Goal: Task Accomplishment & Management: Use online tool/utility

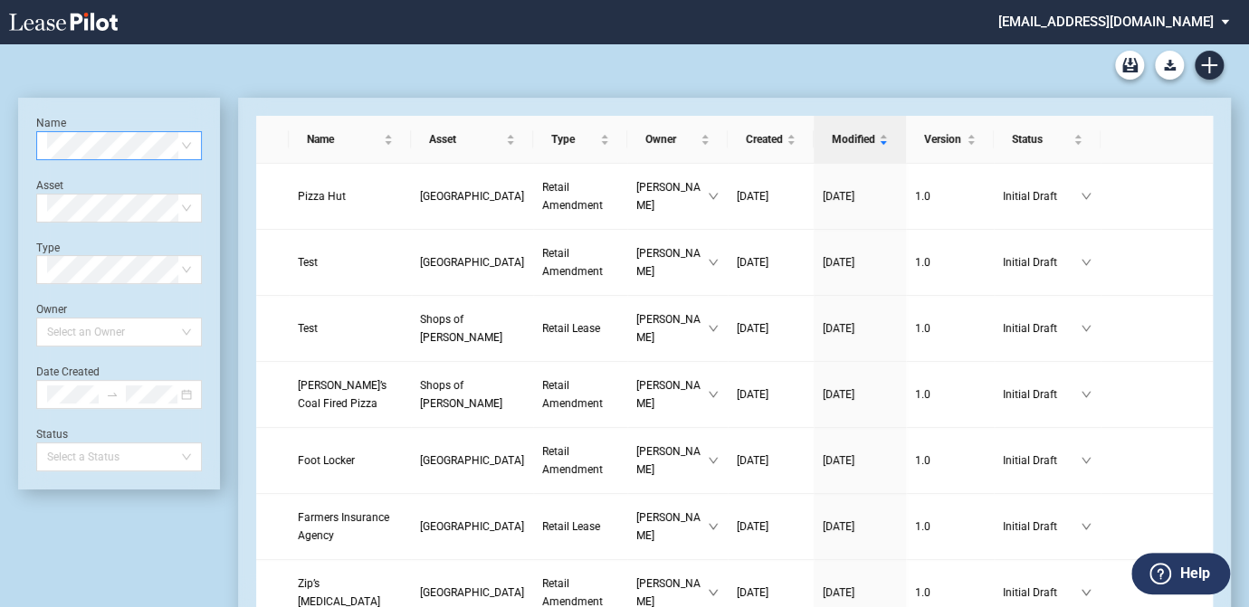
click at [186, 148] on span at bounding box center [119, 145] width 144 height 27
click at [190, 143] on span at bounding box center [119, 145] width 144 height 27
click at [1215, 61] on icon "Create new document" at bounding box center [1209, 65] width 16 height 16
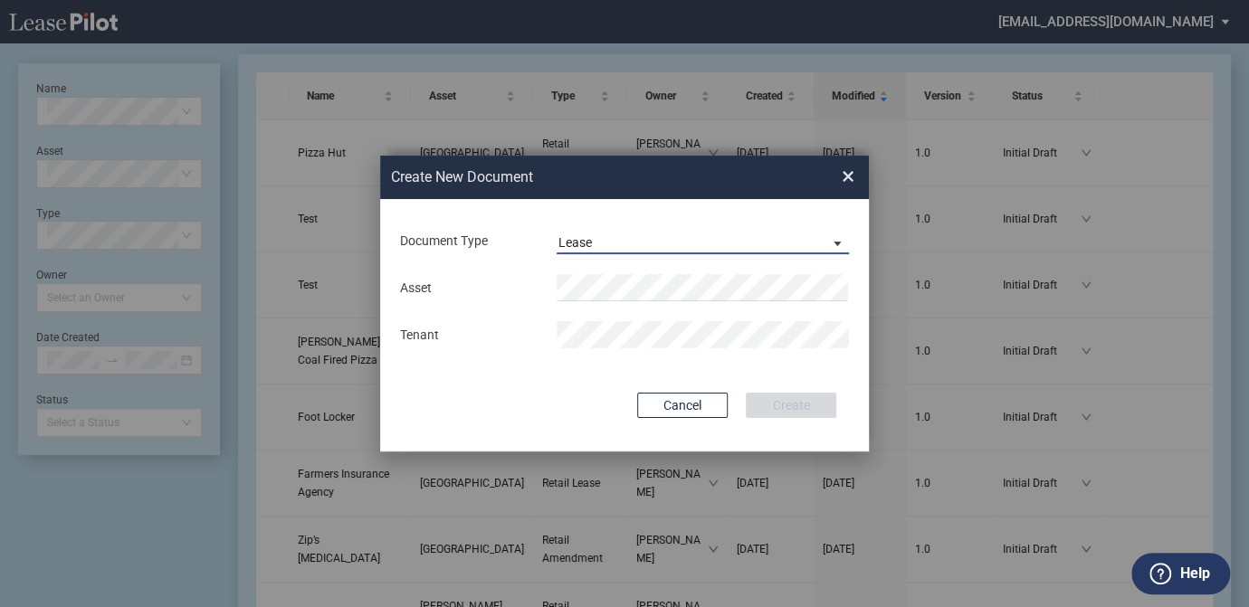
click at [630, 232] on md-select-value "Lease" at bounding box center [703, 240] width 292 height 27
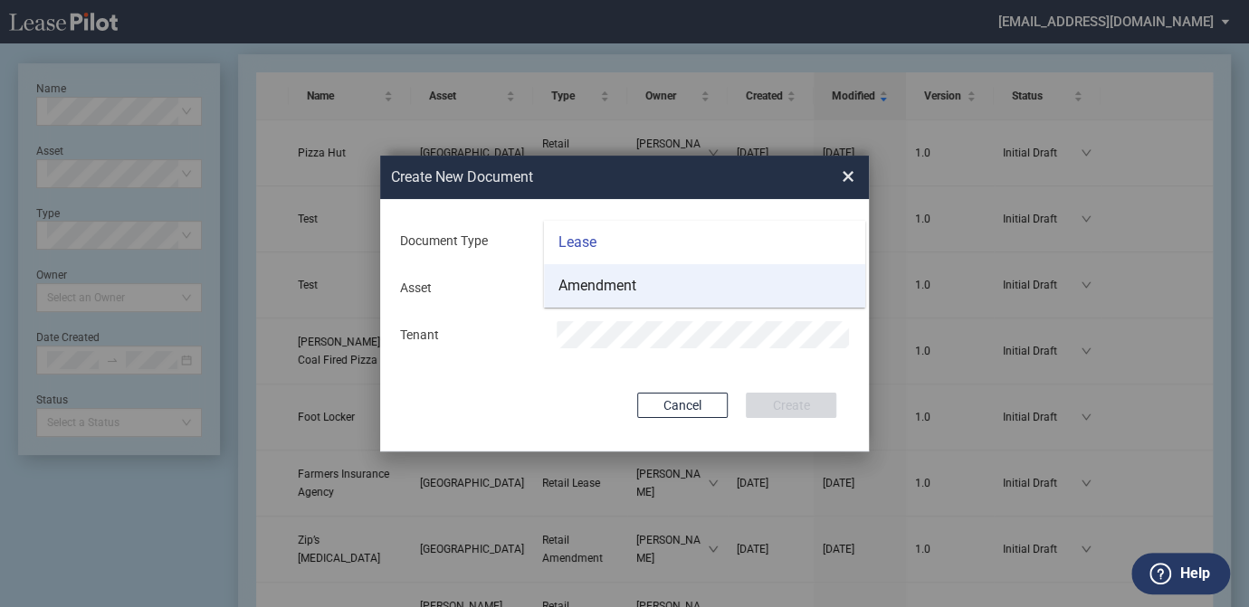
click at [610, 286] on div "Amendment" at bounding box center [597, 286] width 78 height 20
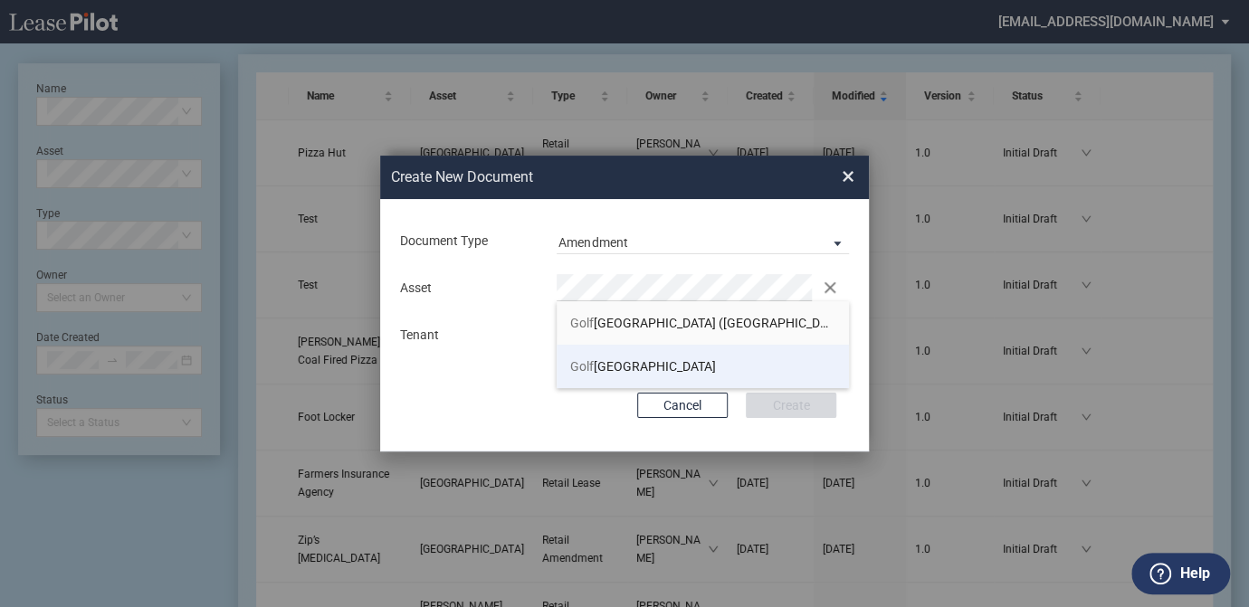
click at [640, 370] on span "Golf Mill Shopping Center" at bounding box center [643, 366] width 146 height 14
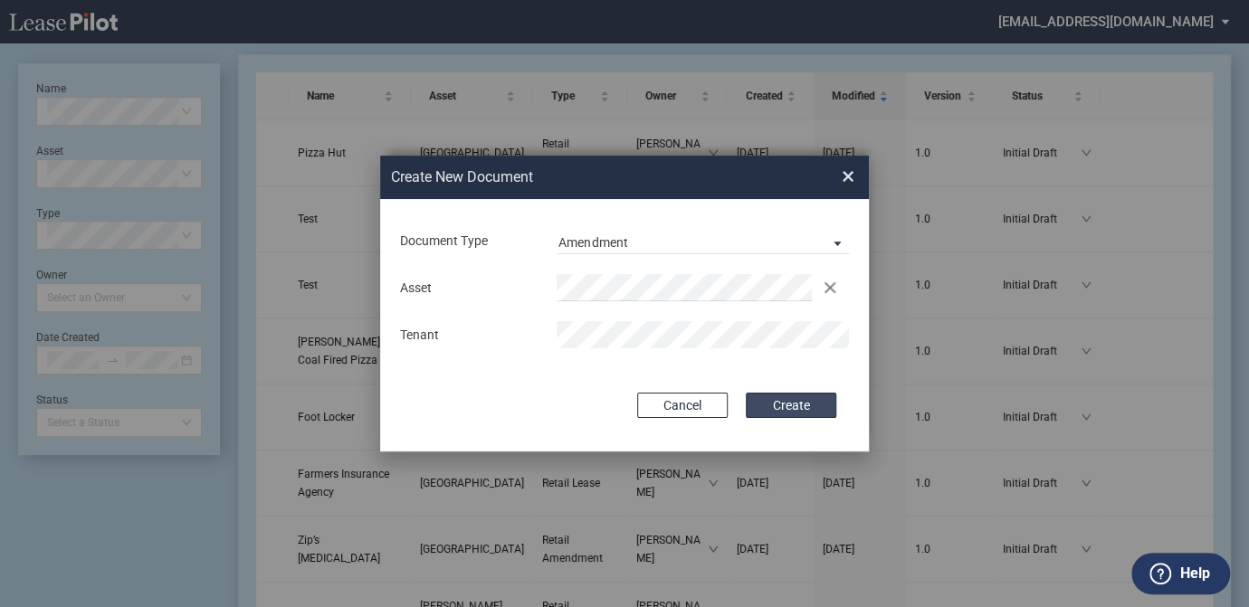
click at [819, 402] on button "Create" at bounding box center [791, 405] width 90 height 25
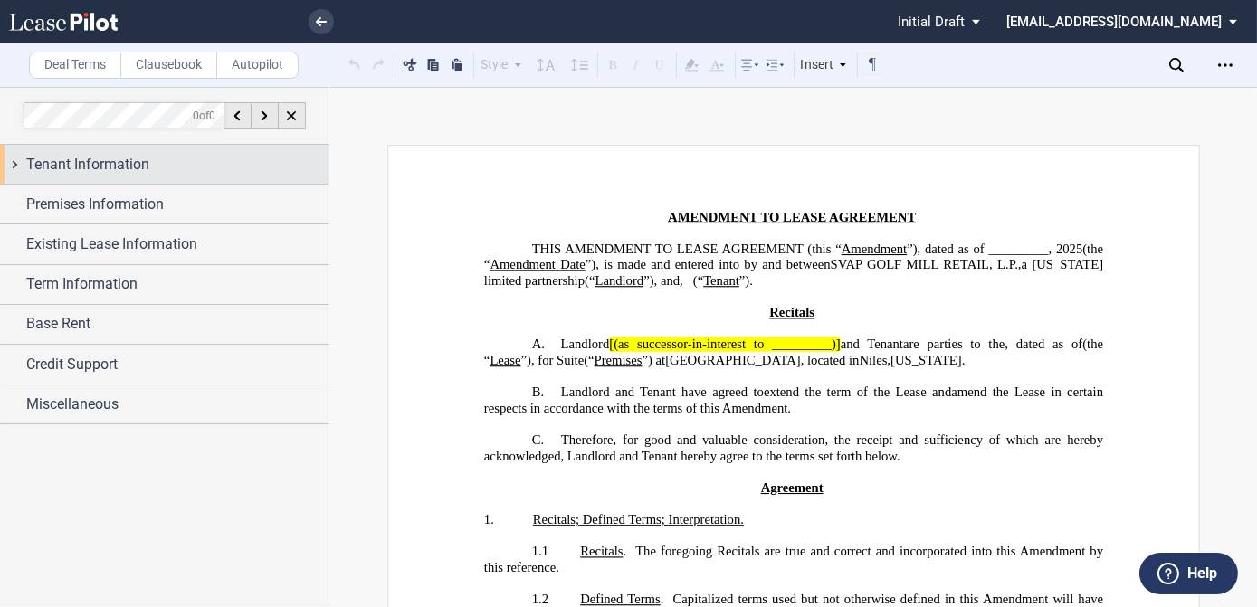
click at [112, 165] on span "Tenant Information" at bounding box center [87, 165] width 123 height 22
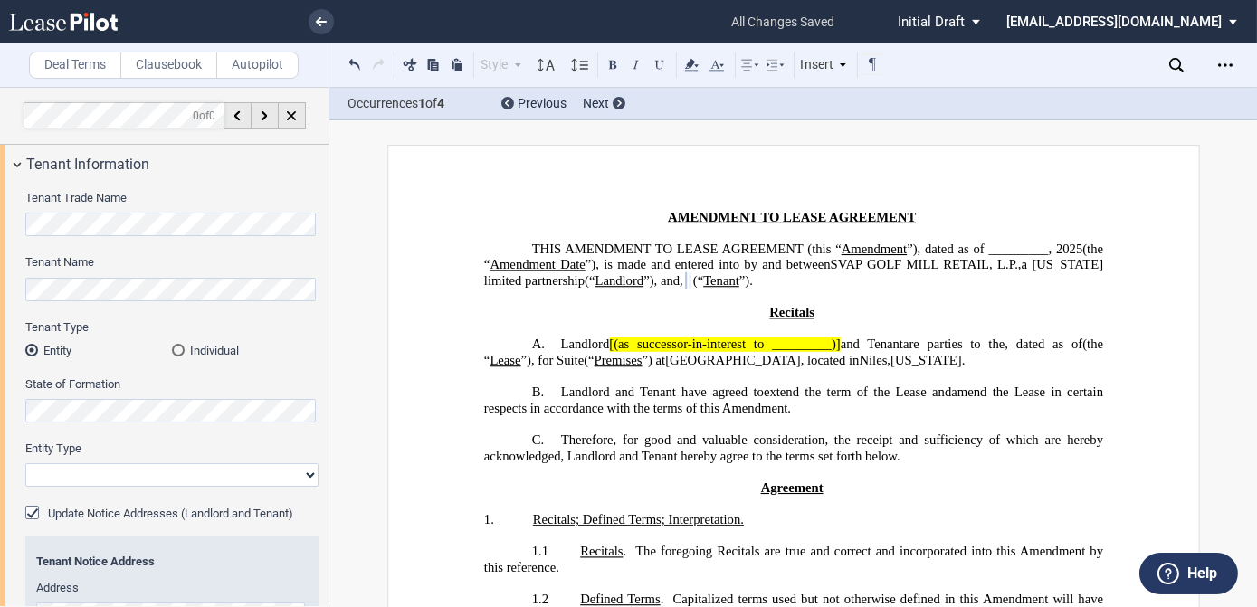
select select "corporation"
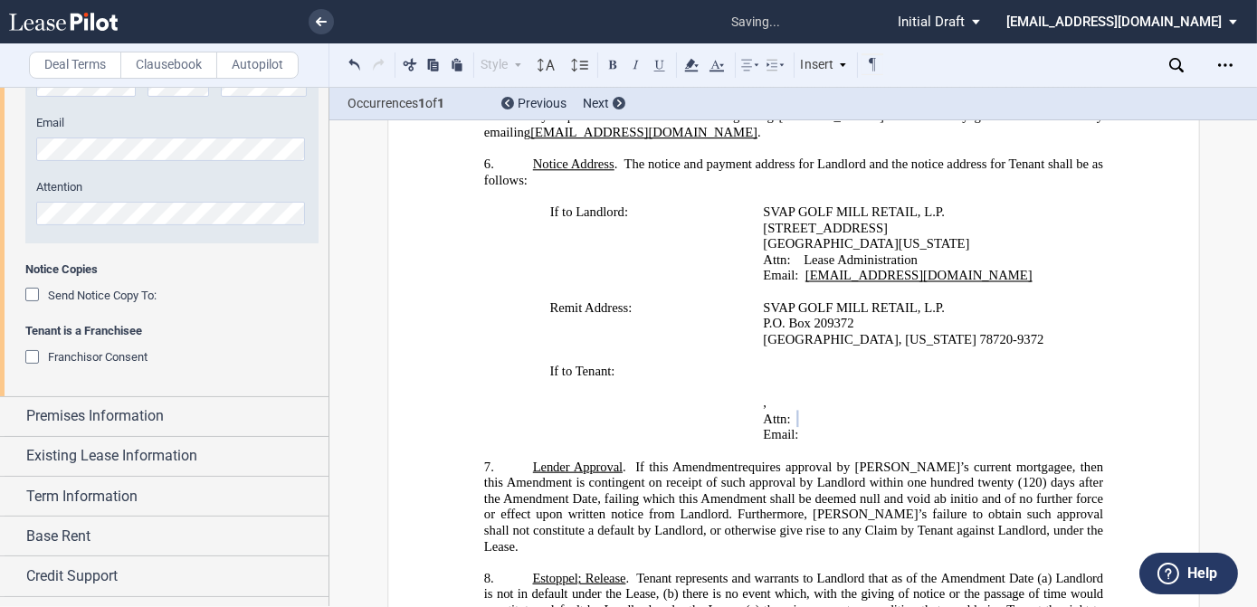
scroll to position [622, 0]
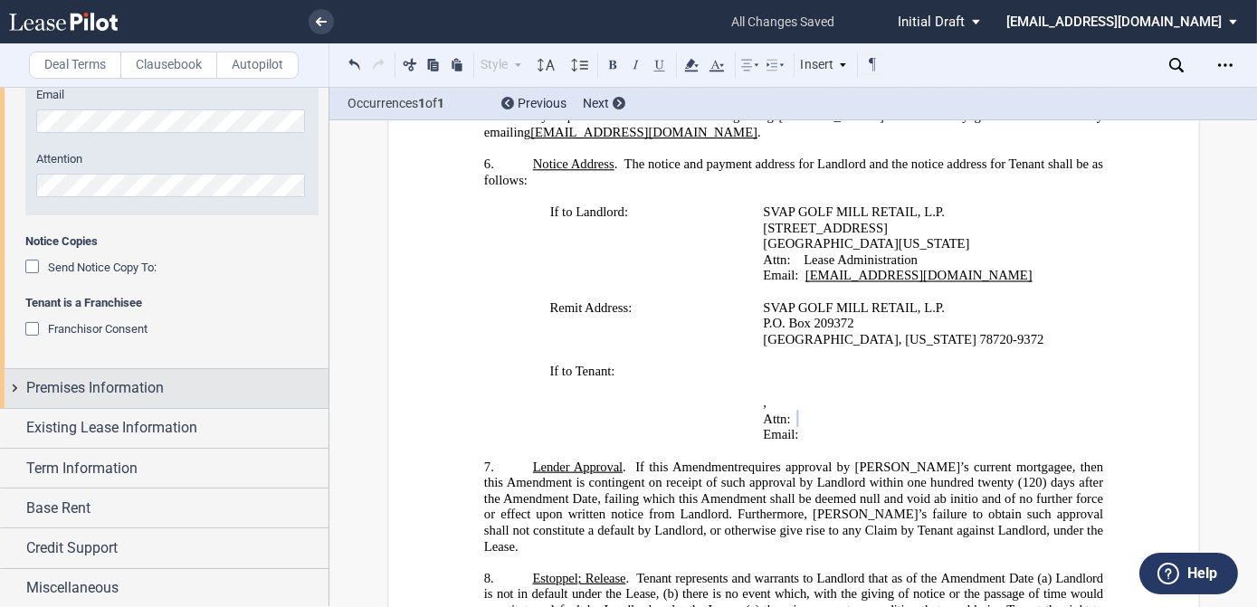
click at [154, 381] on span "Premises Information" at bounding box center [95, 388] width 138 height 22
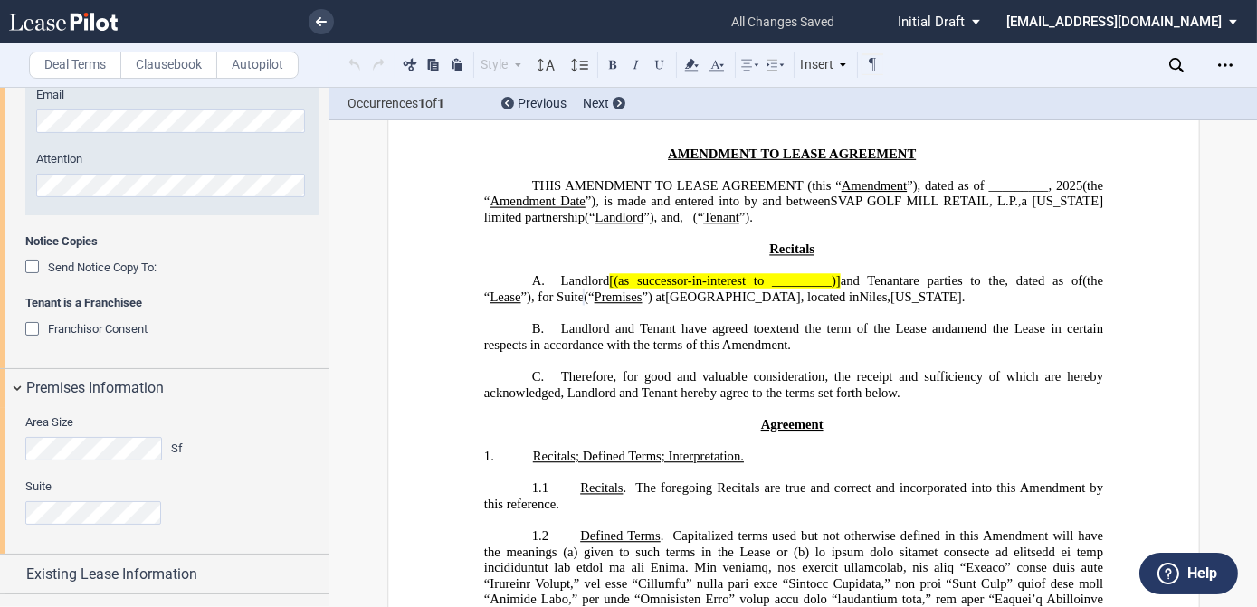
scroll to position [704, 0]
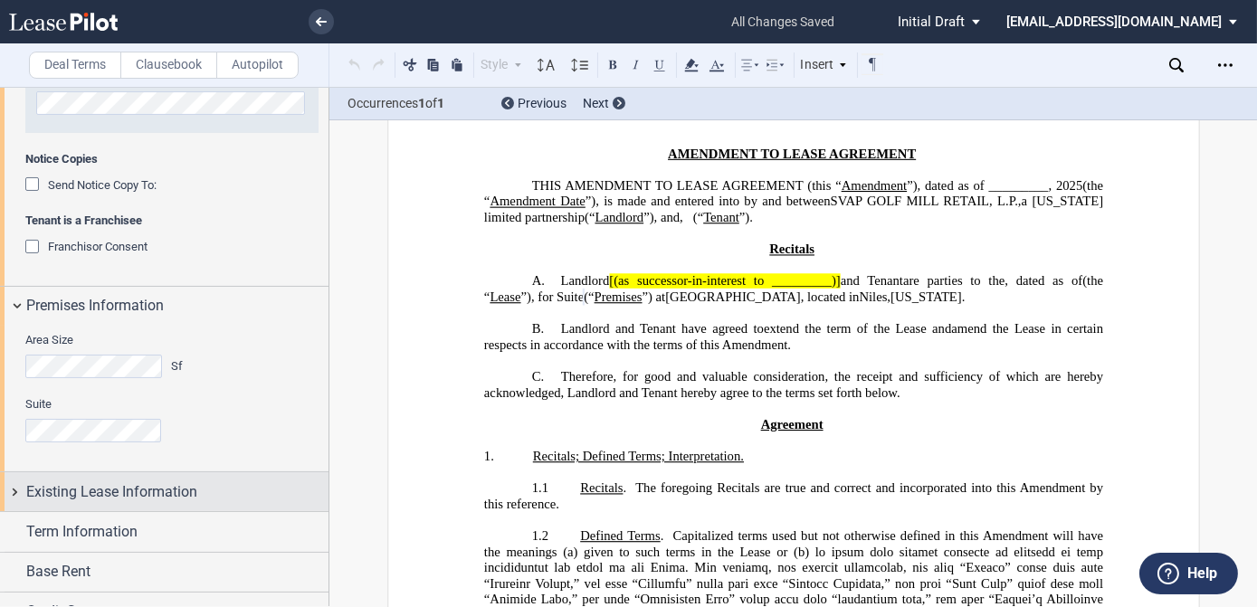
click at [99, 498] on span "Existing Lease Information" at bounding box center [111, 492] width 171 height 22
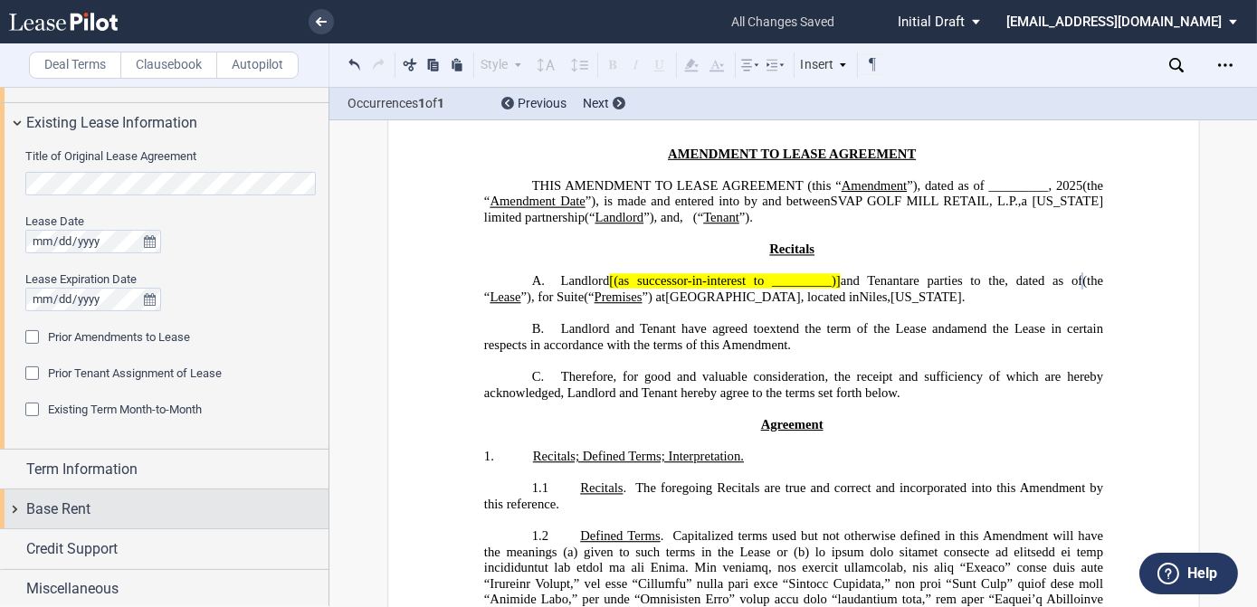
scroll to position [1074, 0]
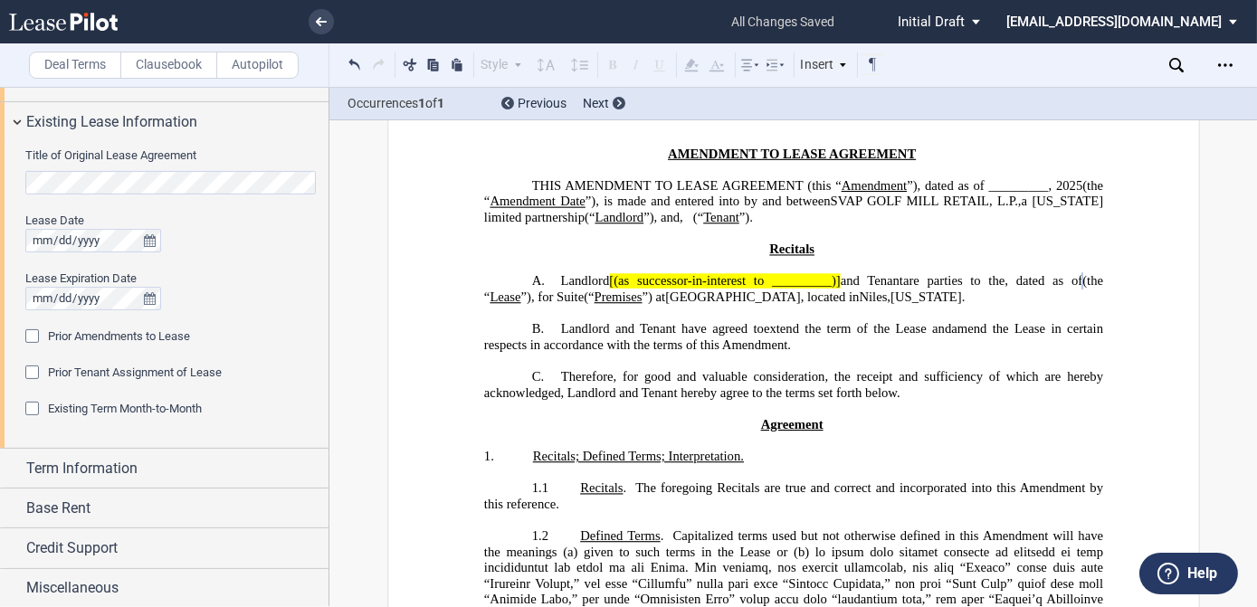
click at [109, 407] on span "Existing Term Month-to-Month" at bounding box center [125, 409] width 154 height 14
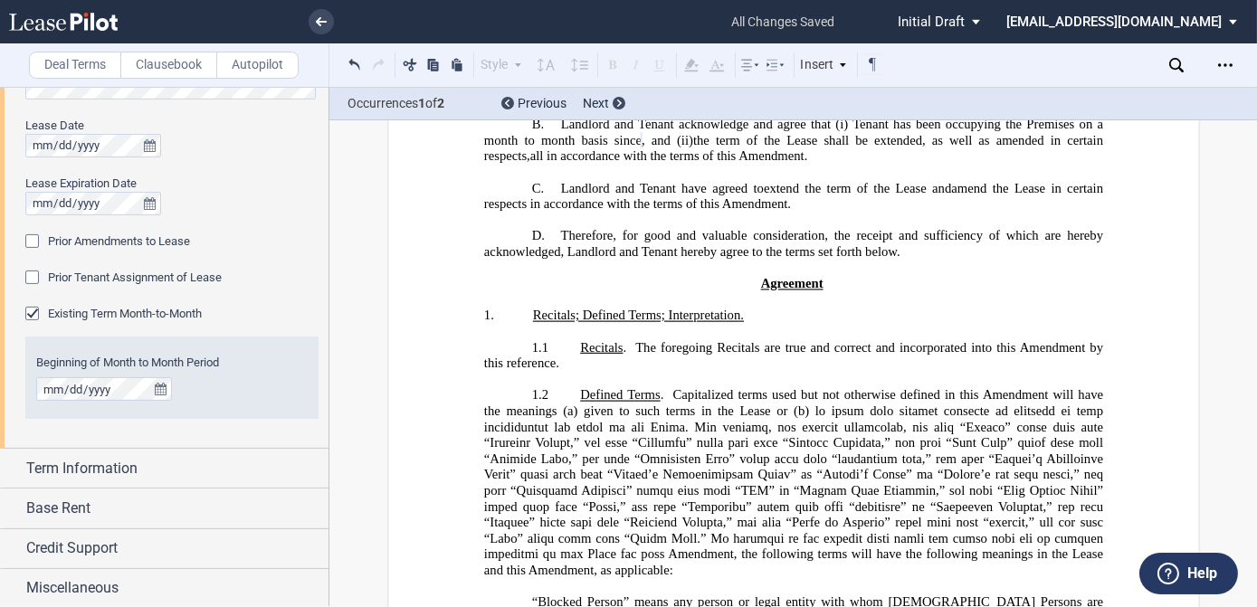
scroll to position [124, 0]
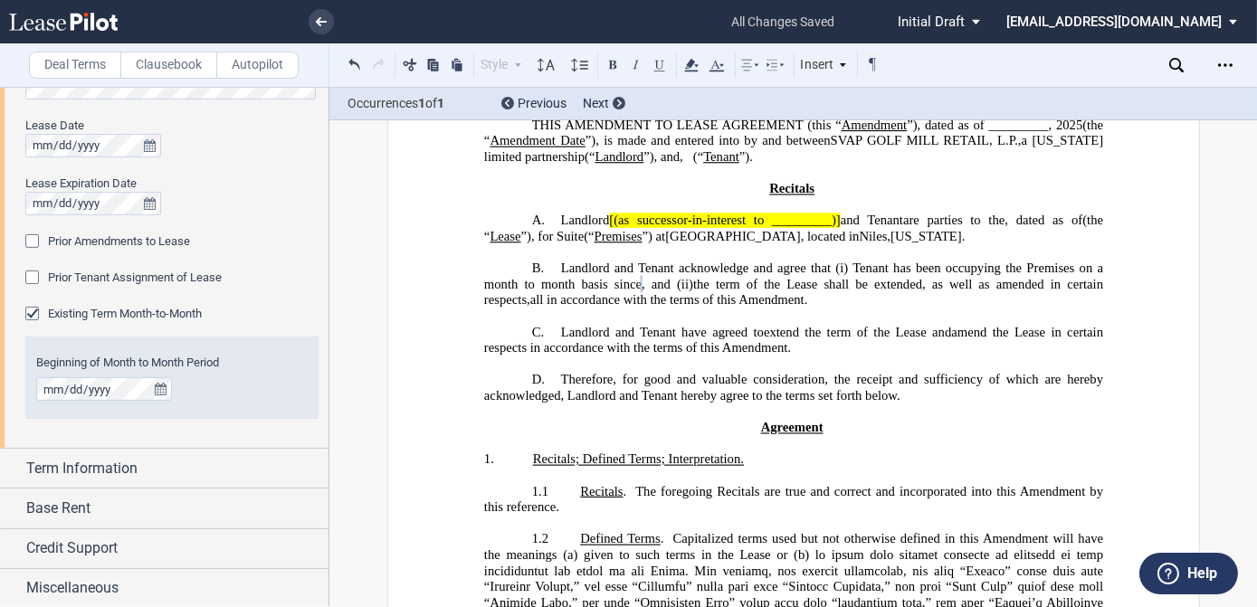
click at [672, 375] on span "Therefore, for good and valuable consideration, the receipt and sufficiency of …" at bounding box center [794, 387] width 623 height 31
click at [801, 299] on span "Amendment." at bounding box center [772, 299] width 69 height 15
click at [970, 290] on span "the term of the Lease shall be extended, as well as amended in certain respects," at bounding box center [794, 292] width 623 height 31
drag, startPoint x: 786, startPoint y: 290, endPoint x: 849, endPoint y: 289, distance: 62.5
click at [849, 289] on span "the term of the Lease shall be extended, as well as amended in certain respects," at bounding box center [794, 292] width 623 height 31
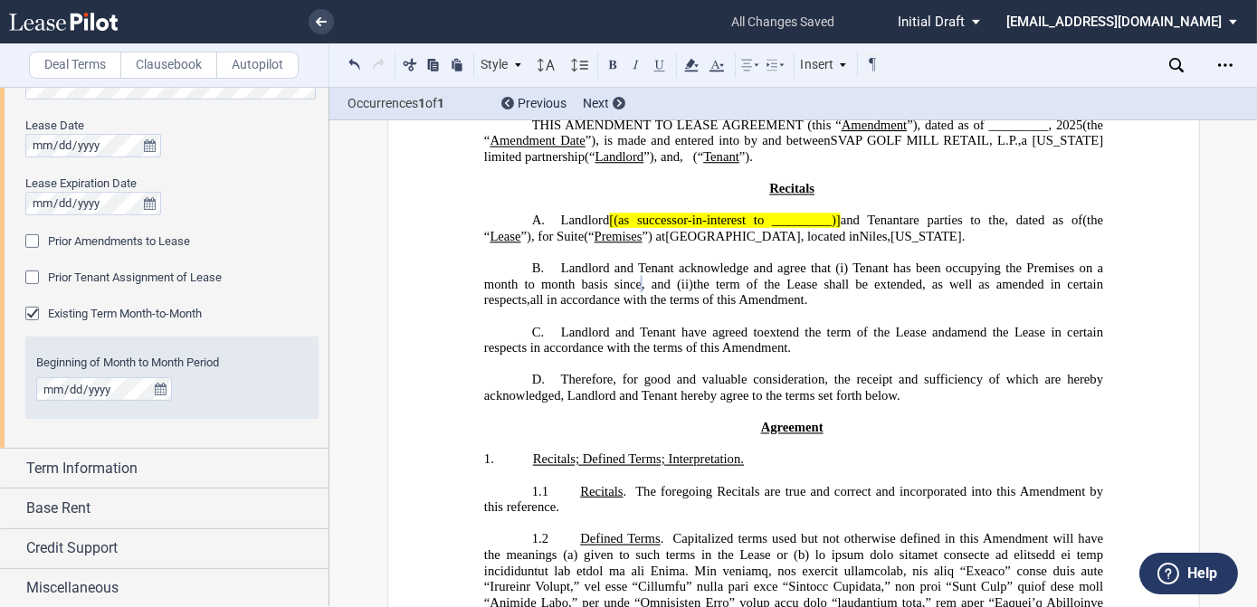
click at [834, 289] on span "the term of the Lease shall be extended, as well as amended in certain respects," at bounding box center [794, 292] width 623 height 31
drag, startPoint x: 786, startPoint y: 290, endPoint x: 849, endPoint y: 288, distance: 62.5
click at [849, 288] on span "the term of the Lease shall be extended, as well as amended in certain respects," at bounding box center [794, 292] width 623 height 31
drag, startPoint x: 880, startPoint y: 290, endPoint x: 992, endPoint y: 288, distance: 111.3
click at [992, 288] on span "the Lease shall be extended, as well as amended in certain respects," at bounding box center [881, 284] width 385 height 15
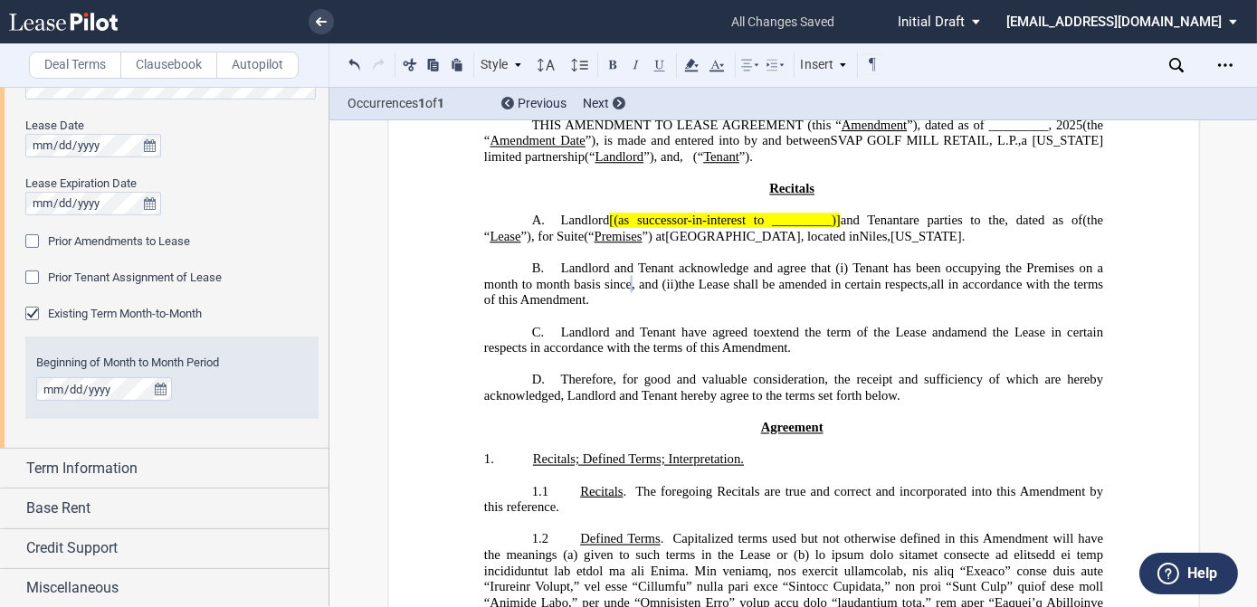
scroll to position [206, 0]
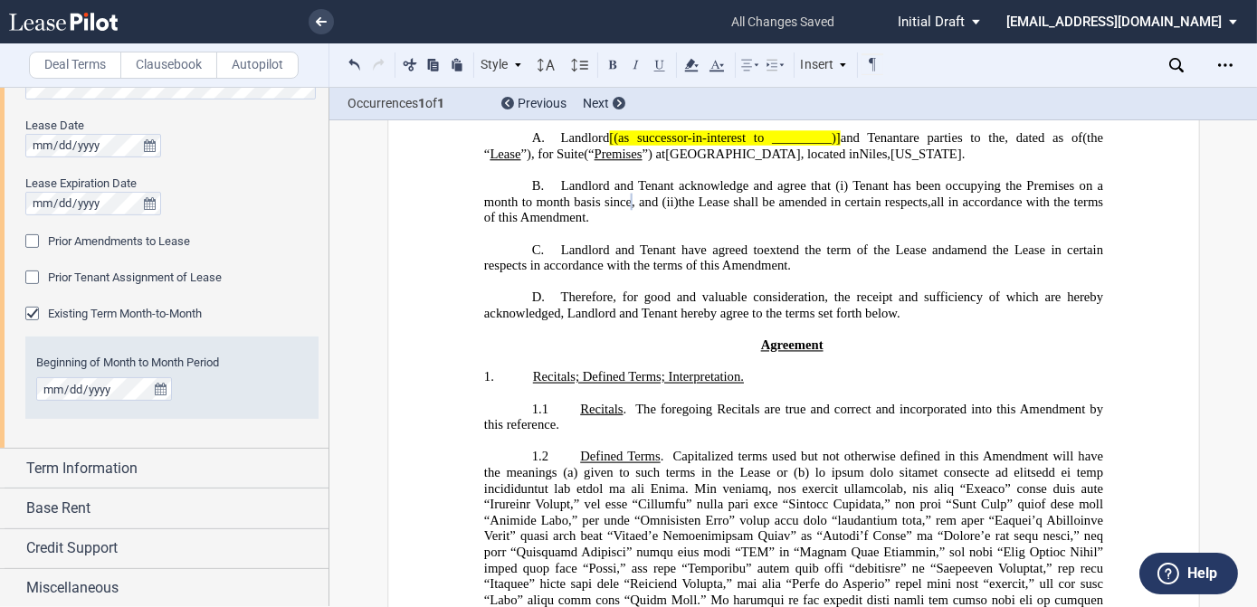
drag, startPoint x: 815, startPoint y: 265, endPoint x: 548, endPoint y: 258, distance: 267.0
click at [548, 258] on p "C. Landlord and Tenant have agreed to extend the term of the Lease and amend th…" at bounding box center [792, 259] width 619 height 32
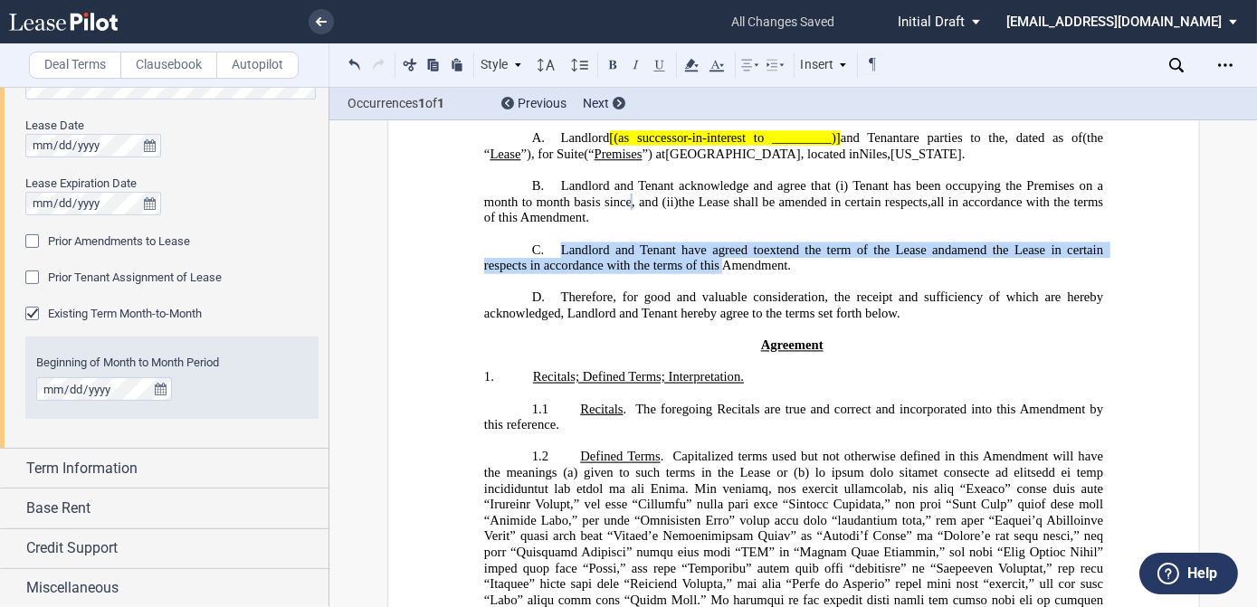
drag, startPoint x: 548, startPoint y: 258, endPoint x: 608, endPoint y: 258, distance: 59.7
click at [608, 258] on span "Landlord and Tenant have agreed to" at bounding box center [661, 250] width 203 height 15
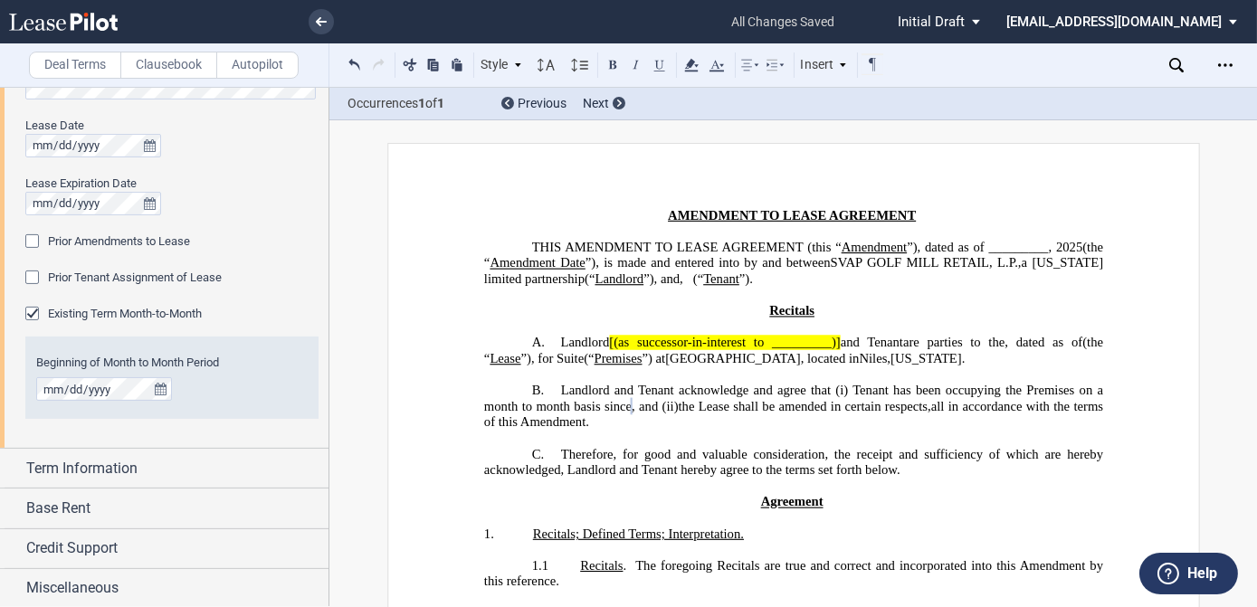
scroll to position [0, 0]
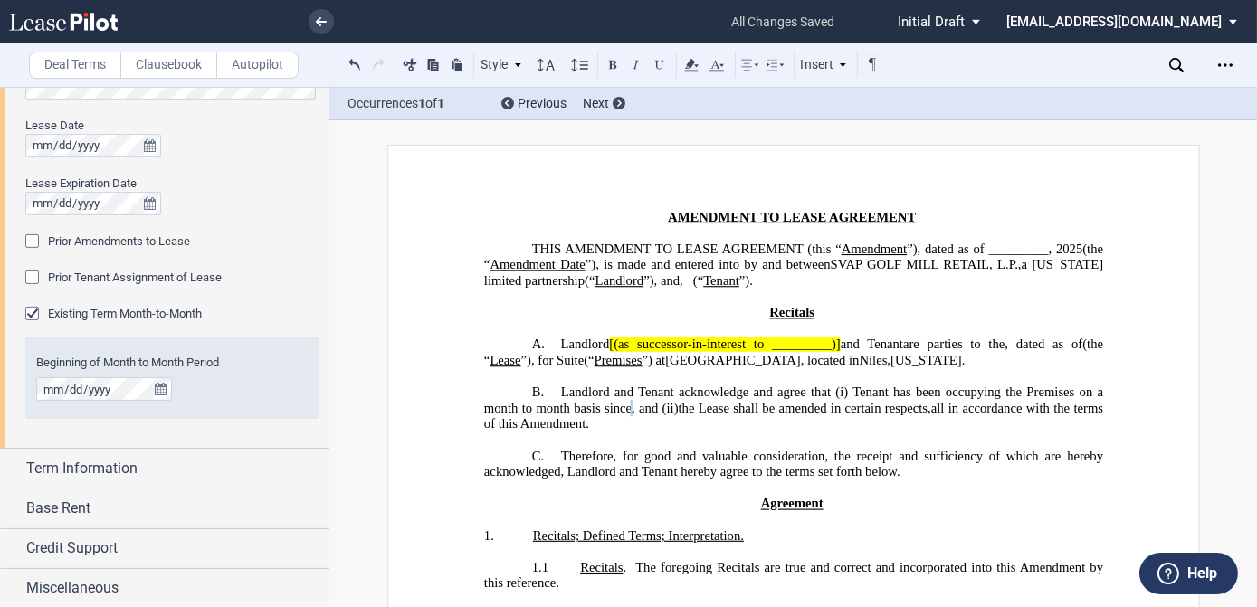
click at [594, 353] on span "(“" at bounding box center [589, 360] width 10 height 15
drag, startPoint x: 834, startPoint y: 338, endPoint x: 609, endPoint y: 343, distance: 225.4
click at [609, 343] on span "Landlord [(as successor-in-interest to _________)] and Tenant" at bounding box center [731, 344] width 342 height 15
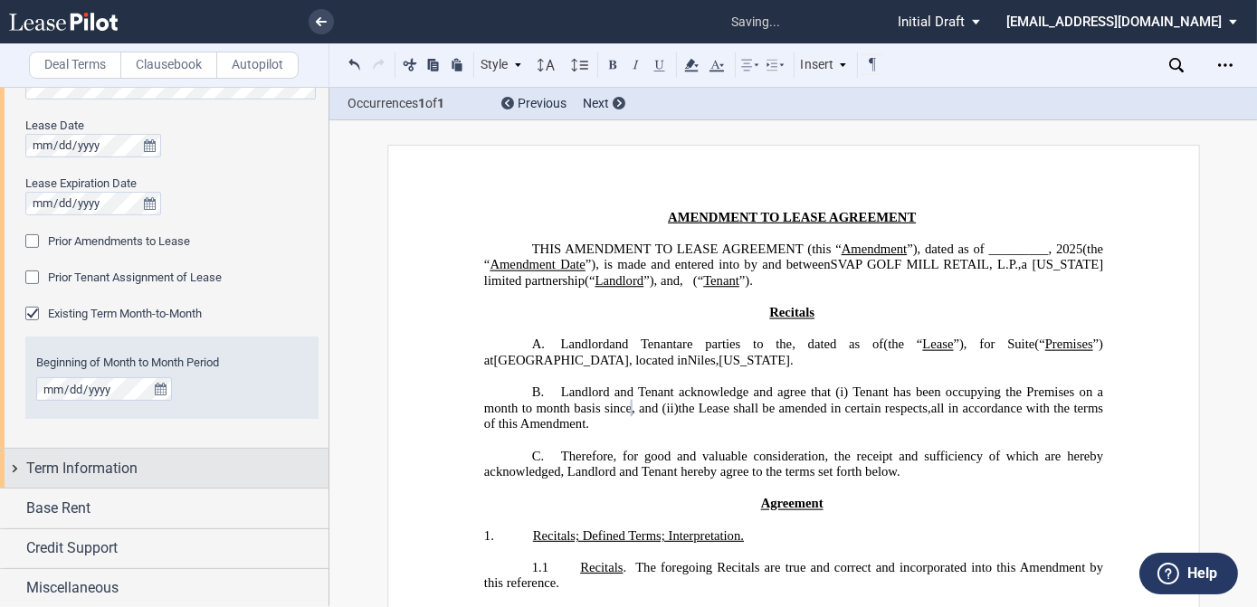
click at [106, 471] on span "Term Information" at bounding box center [81, 469] width 111 height 22
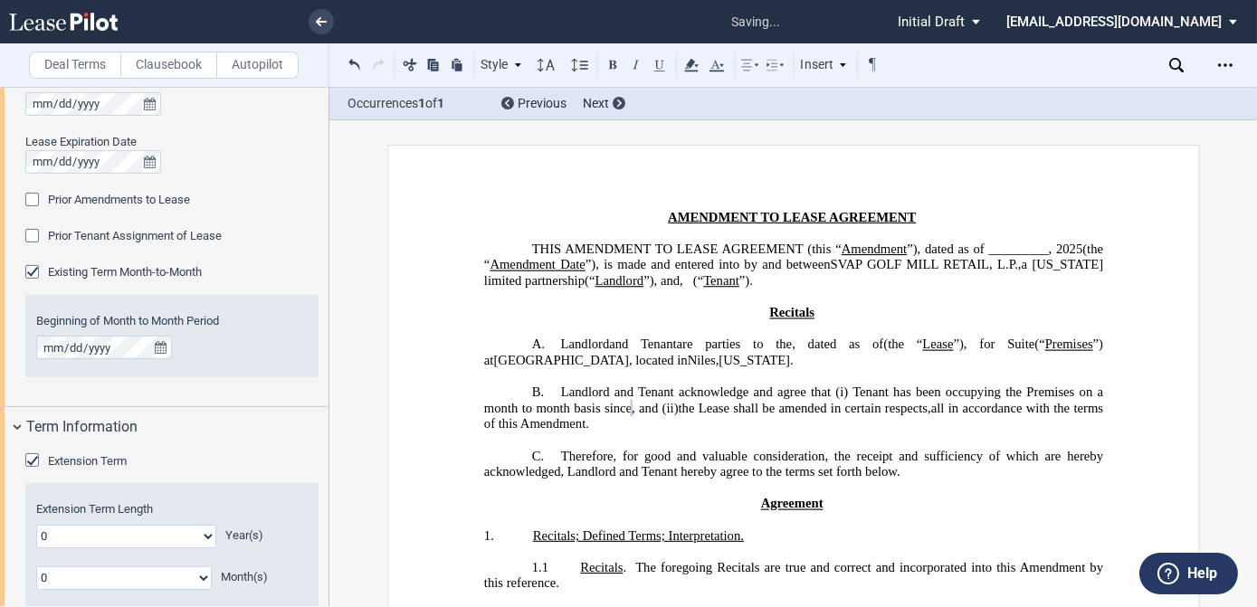
scroll to position [1334, 0]
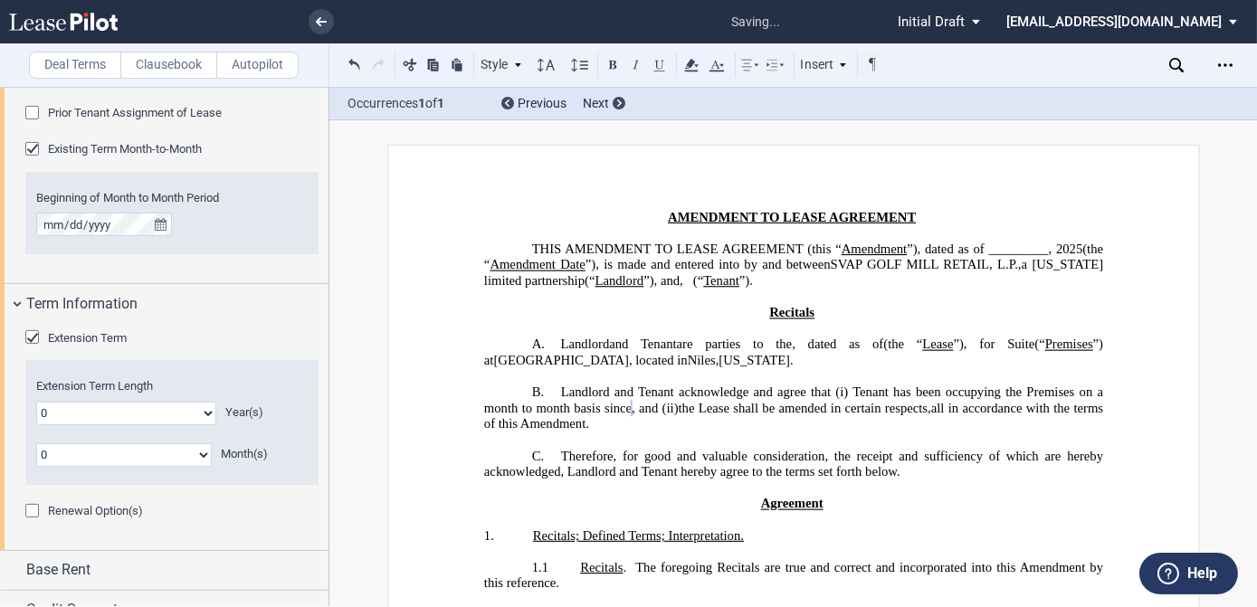
click at [31, 331] on div "Extension Term" at bounding box center [34, 339] width 18 height 18
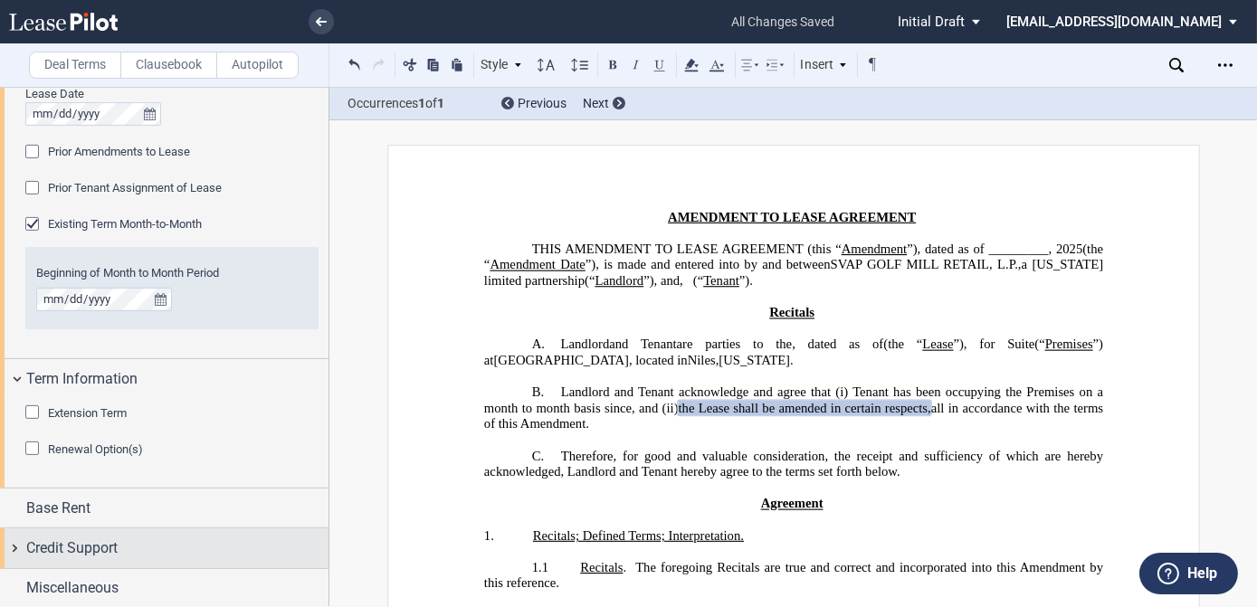
click at [119, 552] on div "Credit Support" at bounding box center [177, 549] width 302 height 22
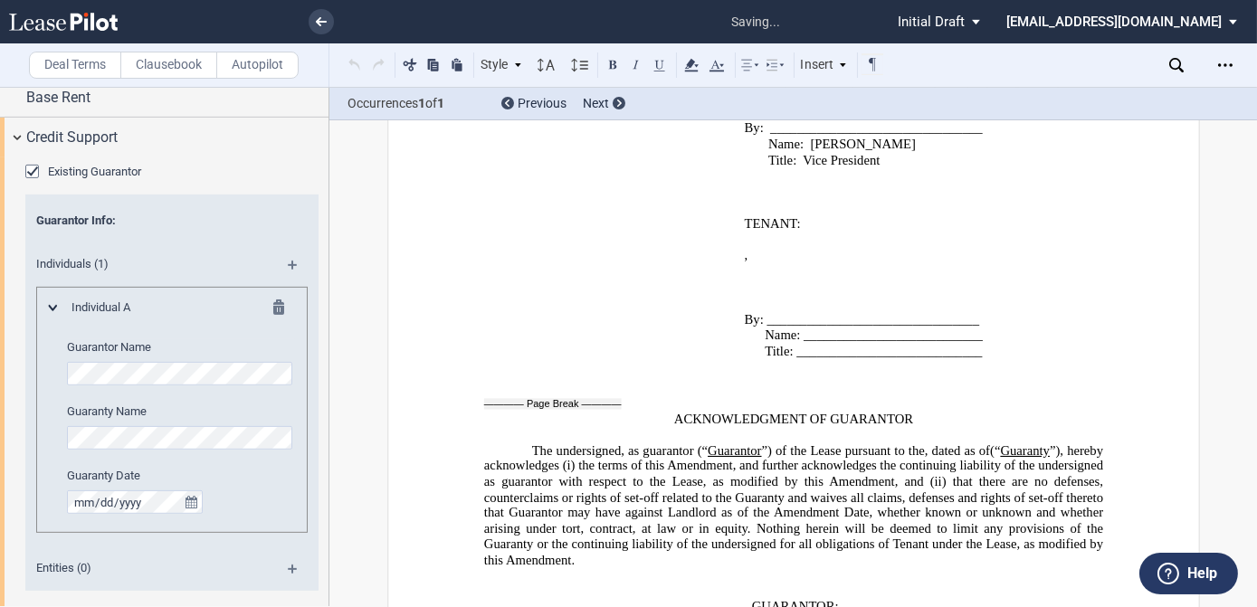
scroll to position [3687, 0]
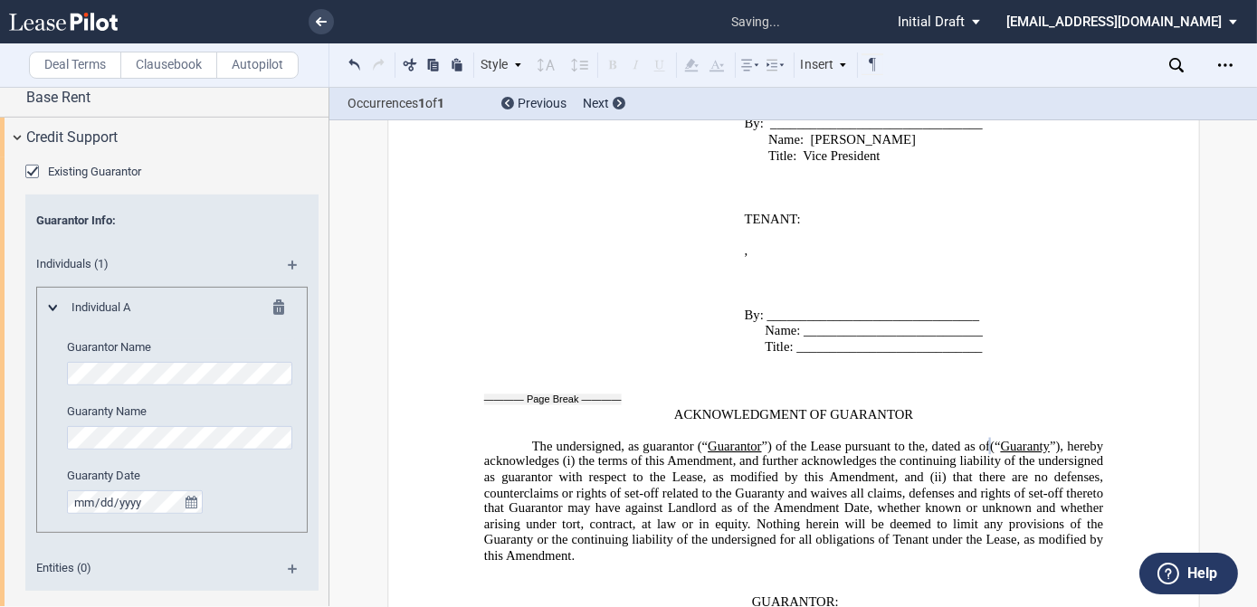
click at [559, 499] on span "Amendment Date, whether known or unknown and whether arising under tort, contra…" at bounding box center [794, 530] width 623 height 63
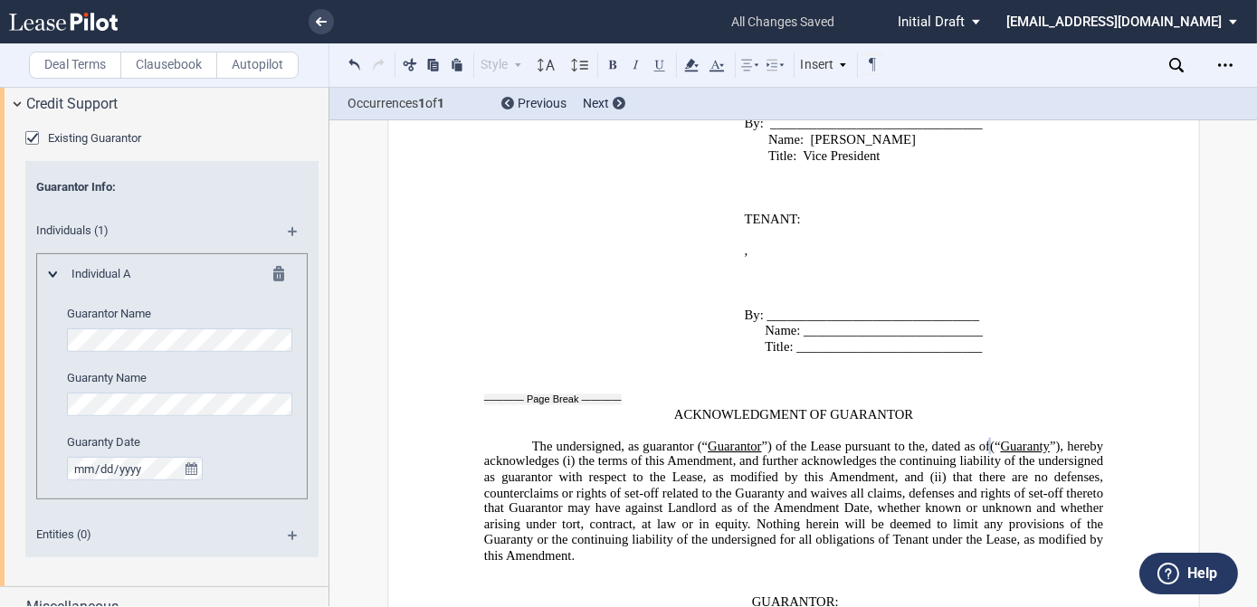
scroll to position [1663, 0]
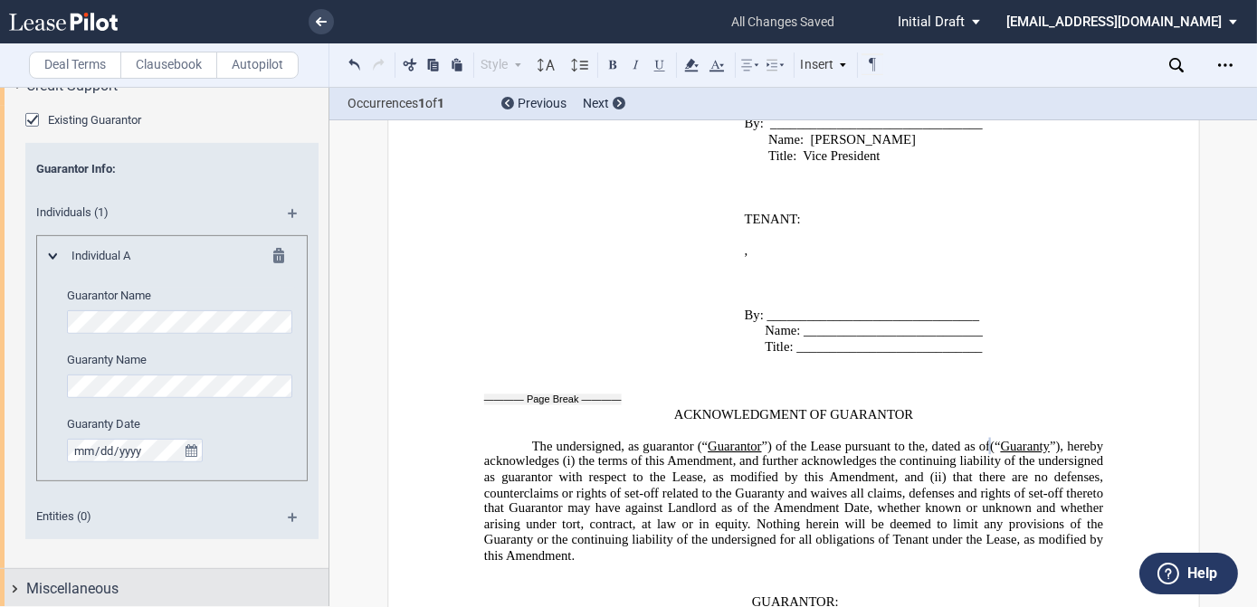
click at [90, 580] on span "Miscellaneous" at bounding box center [72, 589] width 92 height 22
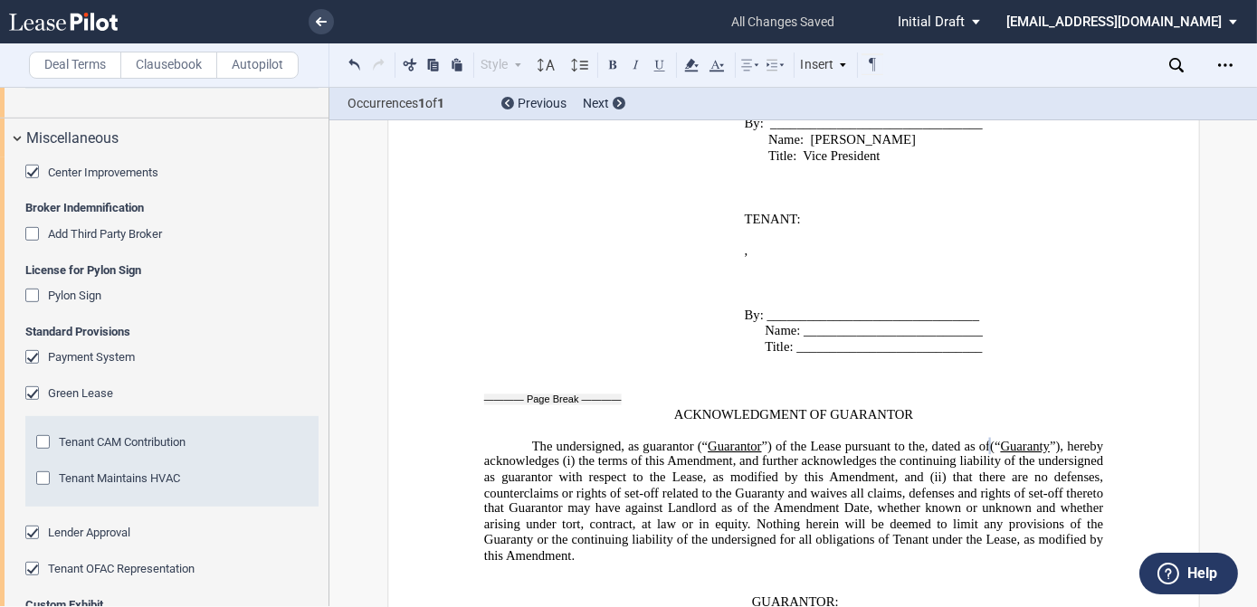
scroll to position [2157, 0]
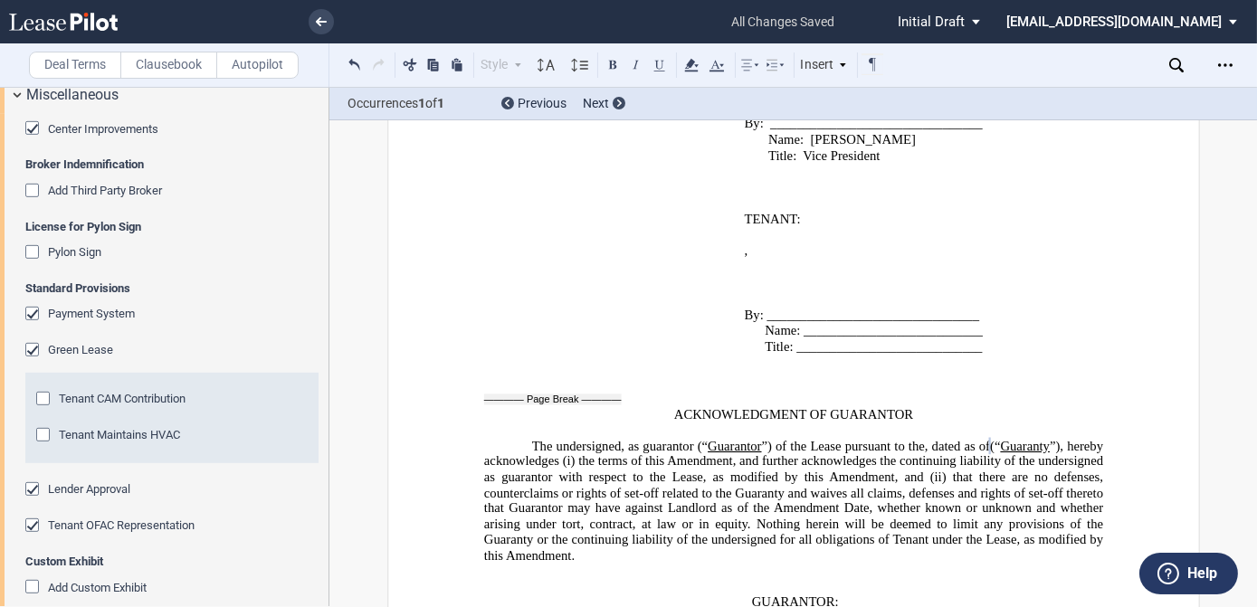
click at [29, 310] on div "Payment System" at bounding box center [34, 316] width 18 height 18
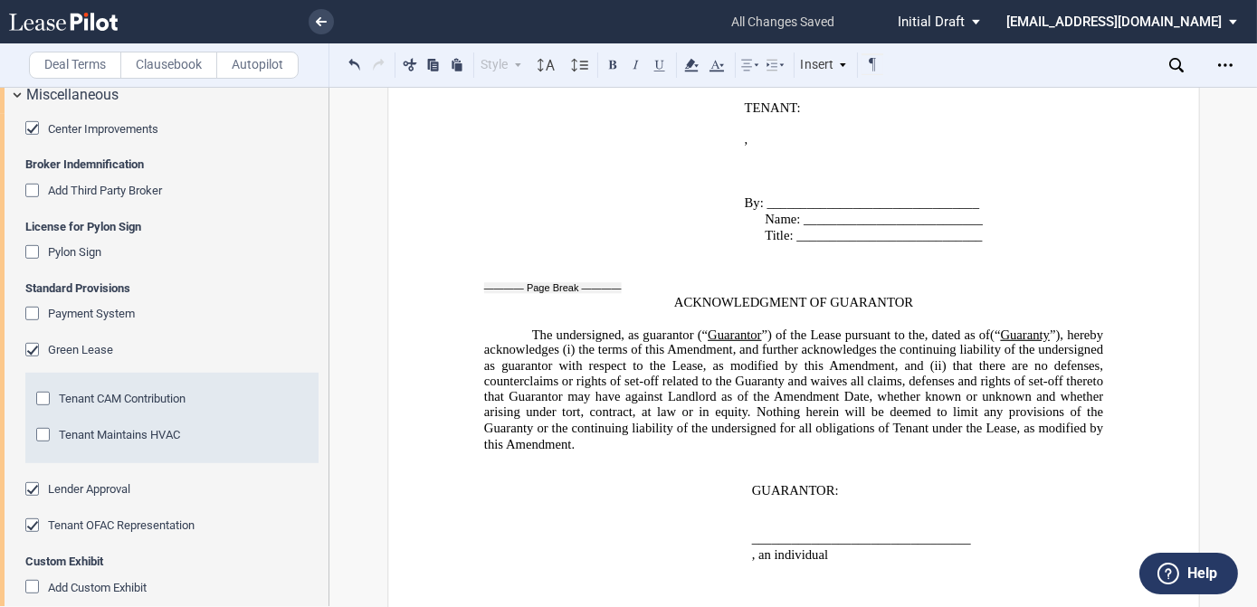
scroll to position [3581, 0]
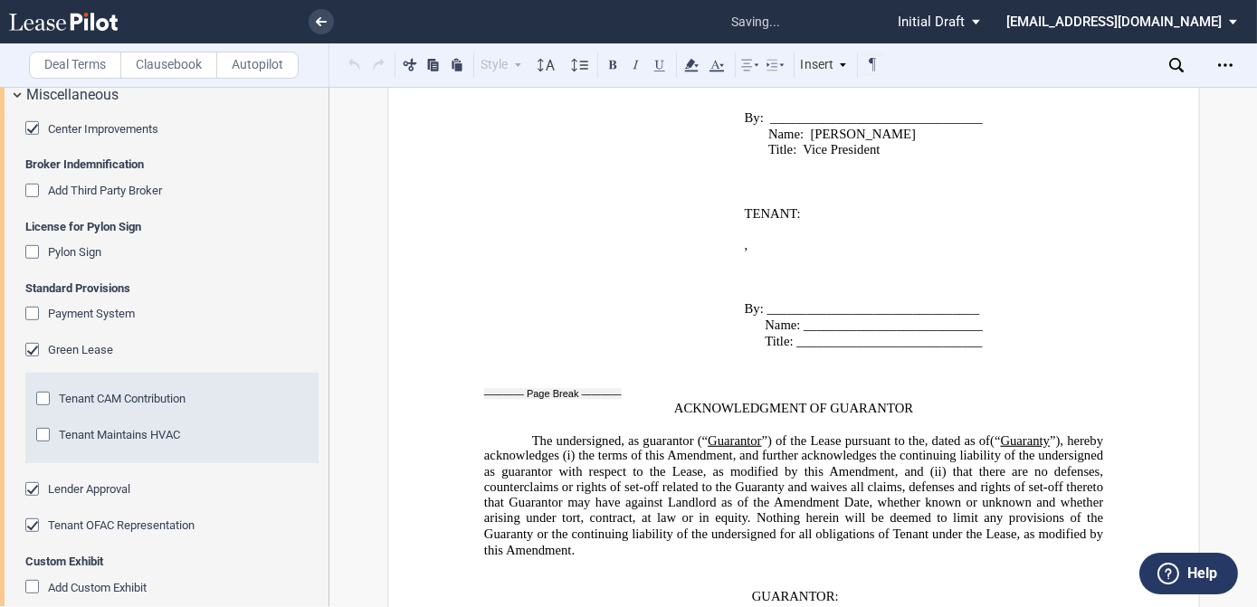
click at [31, 346] on div "Green Lease" at bounding box center [34, 352] width 18 height 18
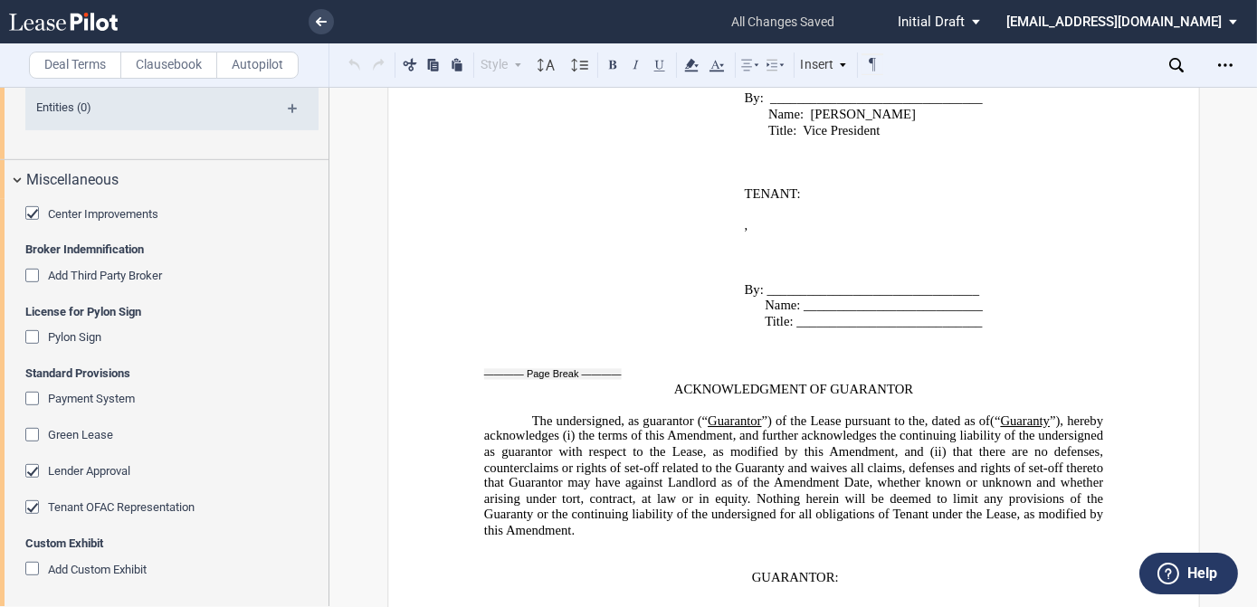
click at [31, 465] on div "Lender Approval" at bounding box center [34, 473] width 18 height 18
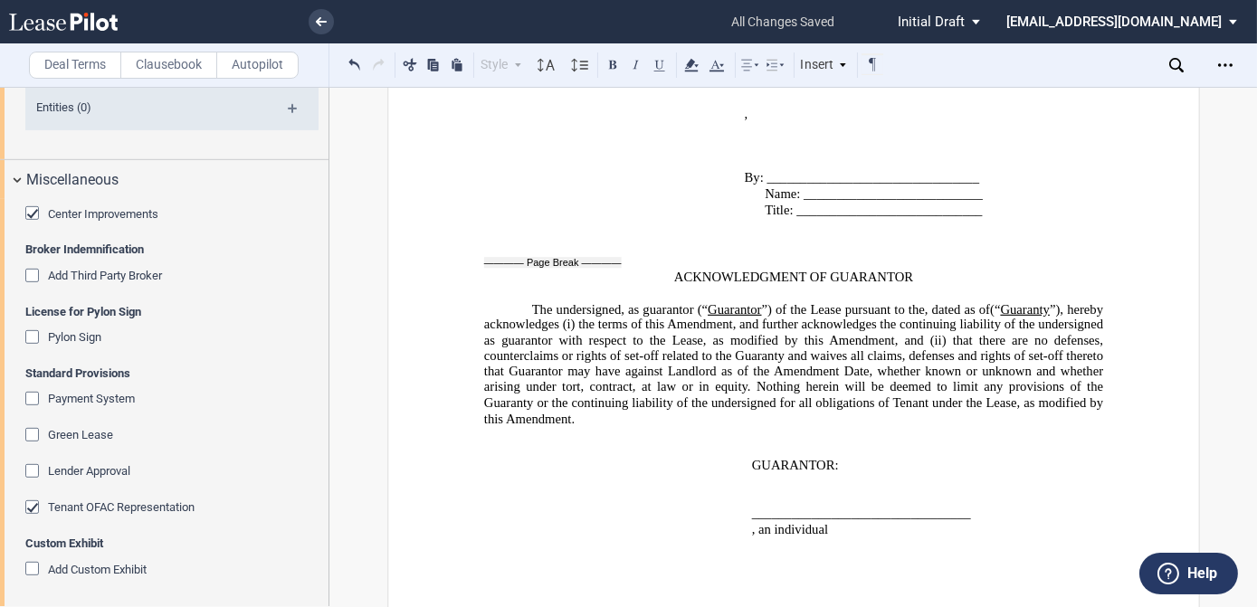
scroll to position [3048, 0]
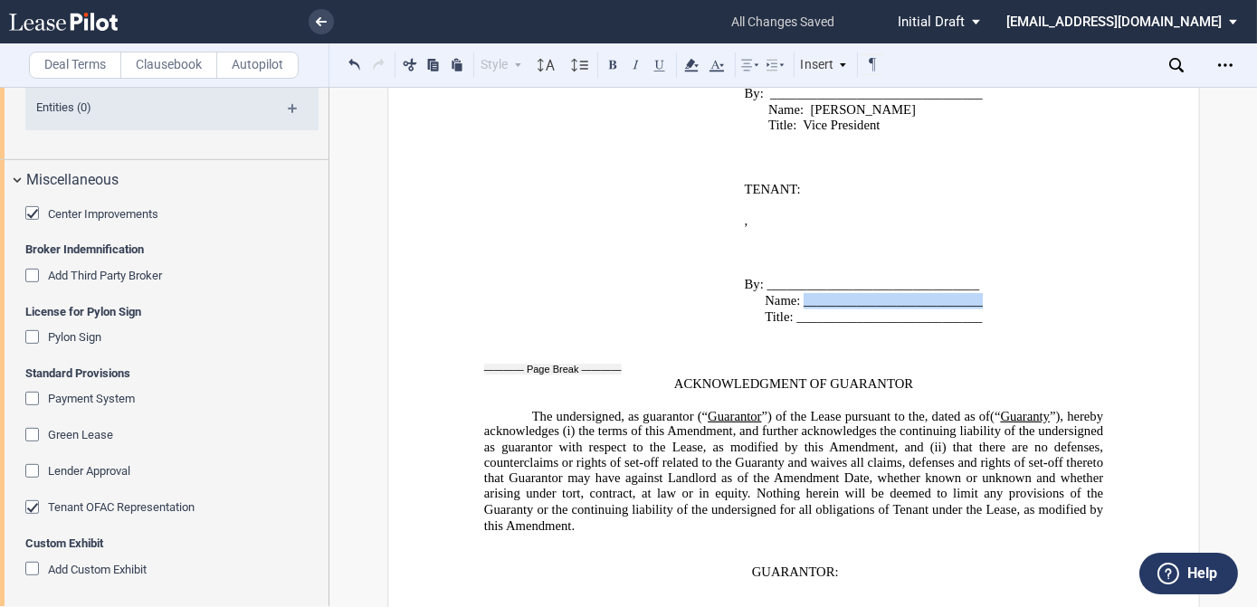
drag, startPoint x: 976, startPoint y: 181, endPoint x: 801, endPoint y: 181, distance: 174.6
click at [799, 293] on span "Name: ___________________________" at bounding box center [874, 300] width 218 height 15
drag, startPoint x: 975, startPoint y: 194, endPoint x: 795, endPoint y: 194, distance: 180.1
click at [795, 309] on span "Title: ____________________________" at bounding box center [873, 316] width 217 height 15
click at [843, 293] on span "Name: ﻿[PERSON_NAME]" at bounding box center [837, 300] width 144 height 15
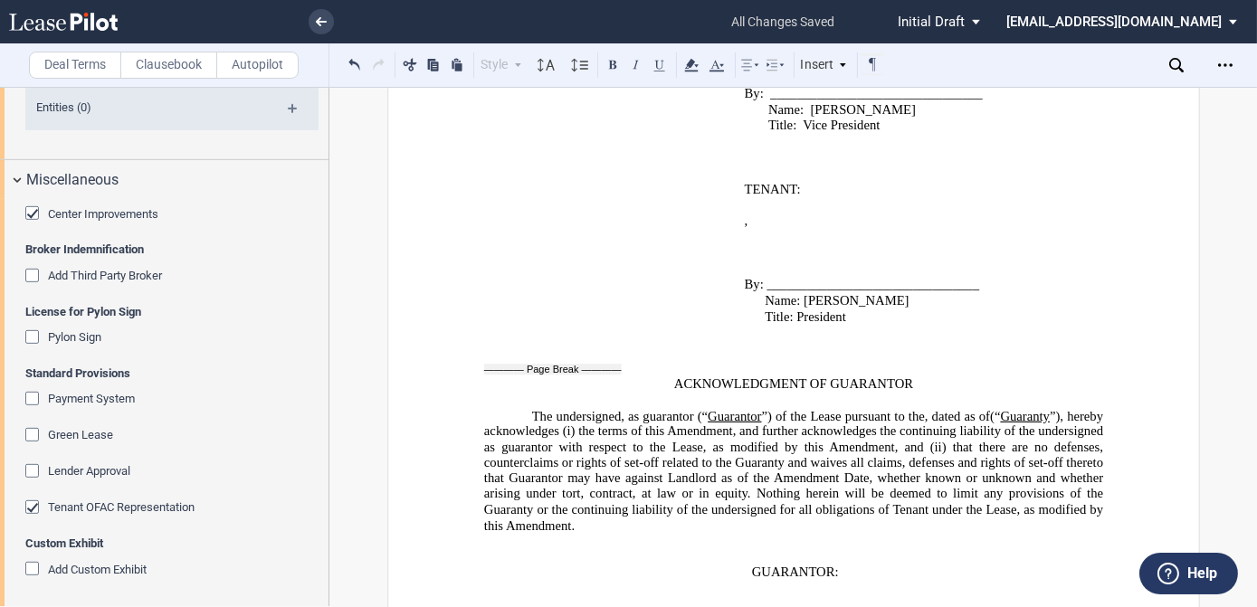
click at [121, 566] on span "Add Custom Exhibit" at bounding box center [97, 570] width 99 height 14
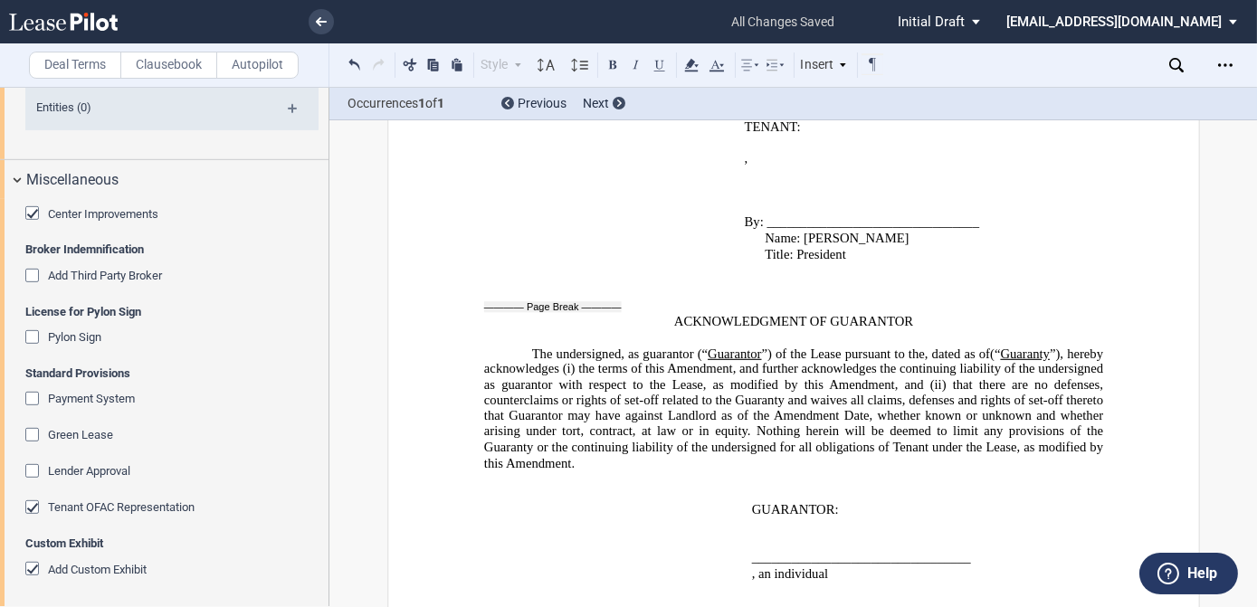
scroll to position [3177, 0]
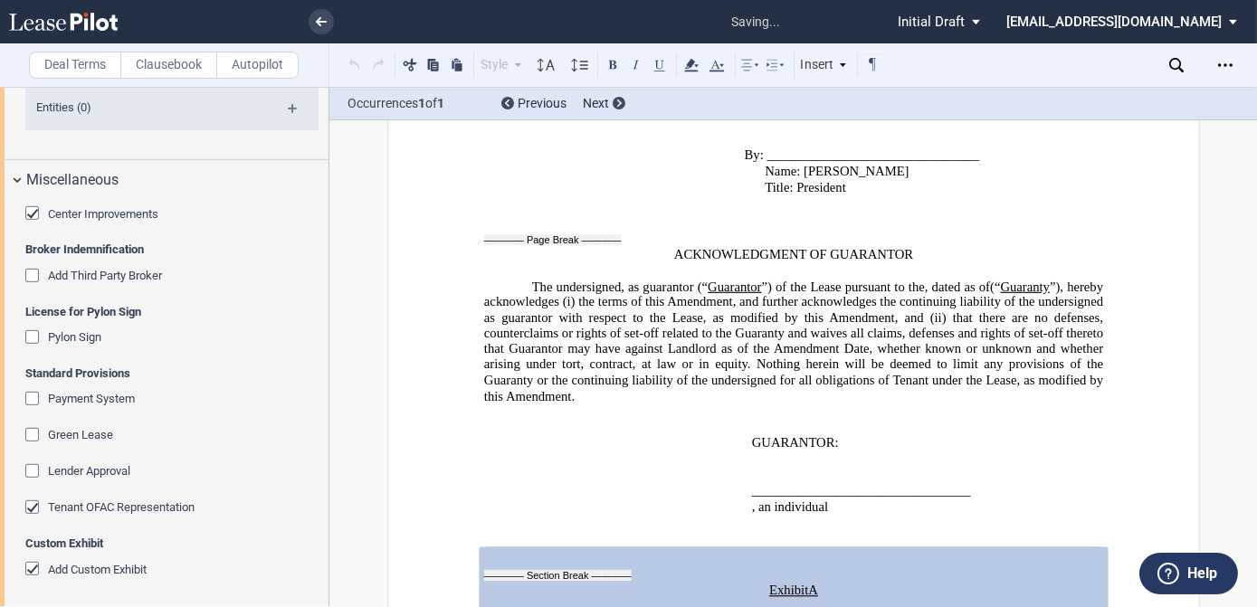
drag, startPoint x: 837, startPoint y: 488, endPoint x: 743, endPoint y: 486, distance: 94.1
drag, startPoint x: 833, startPoint y: 490, endPoint x: 745, endPoint y: 485, distance: 87.9
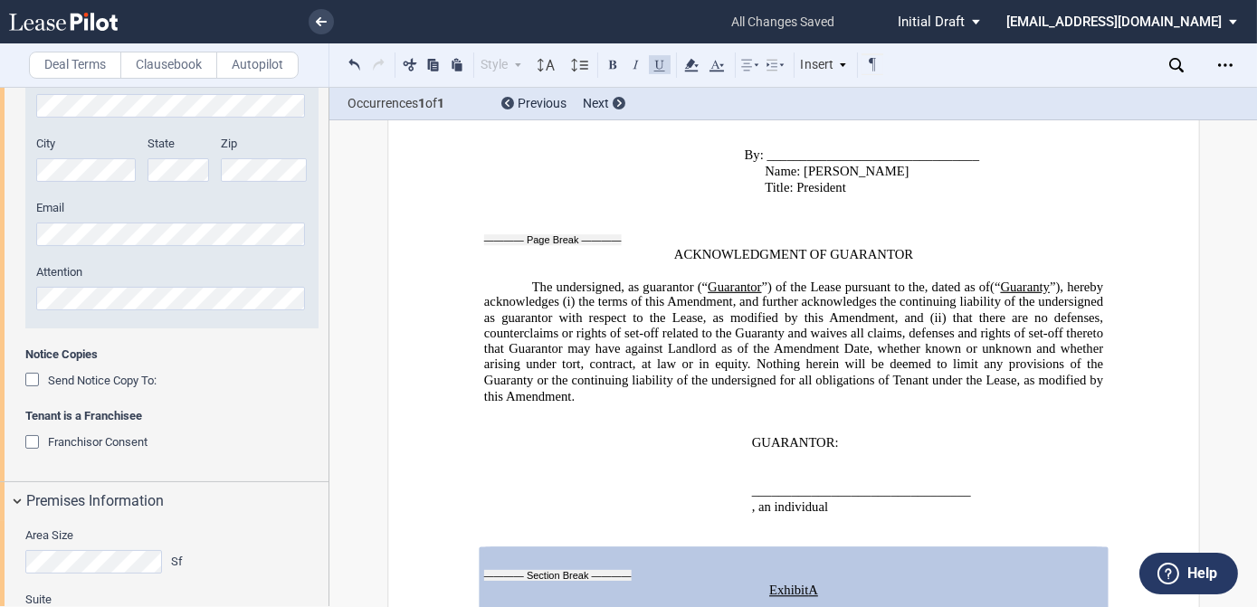
scroll to position [0, 0]
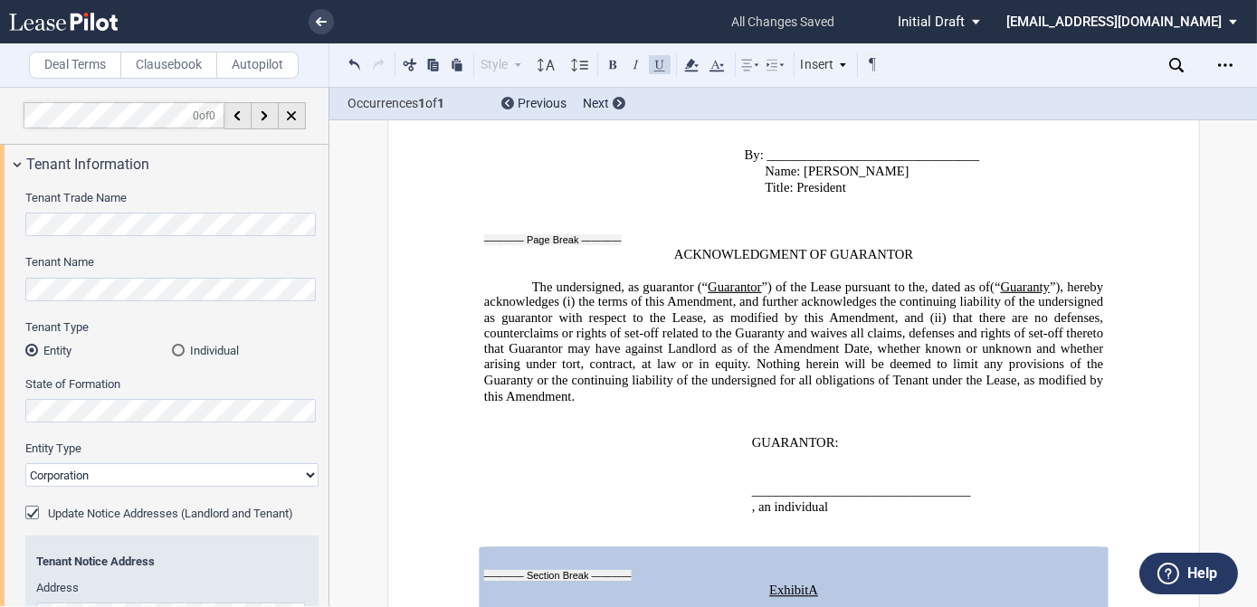
click at [167, 66] on label "Clausebook" at bounding box center [168, 65] width 97 height 27
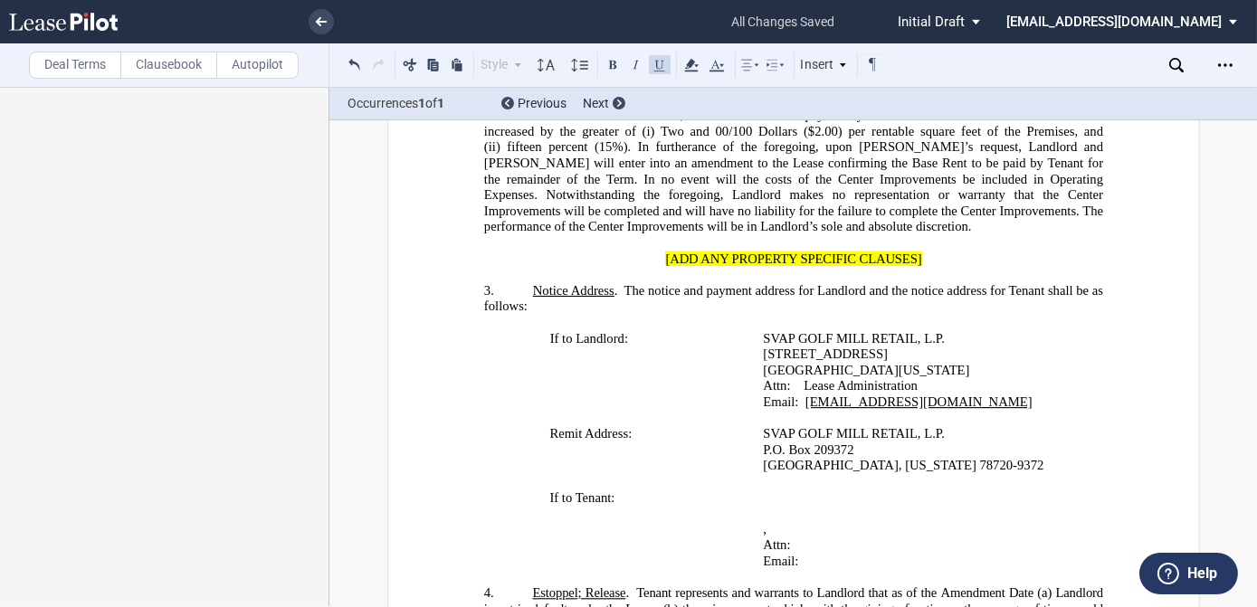
scroll to position [1069, 0]
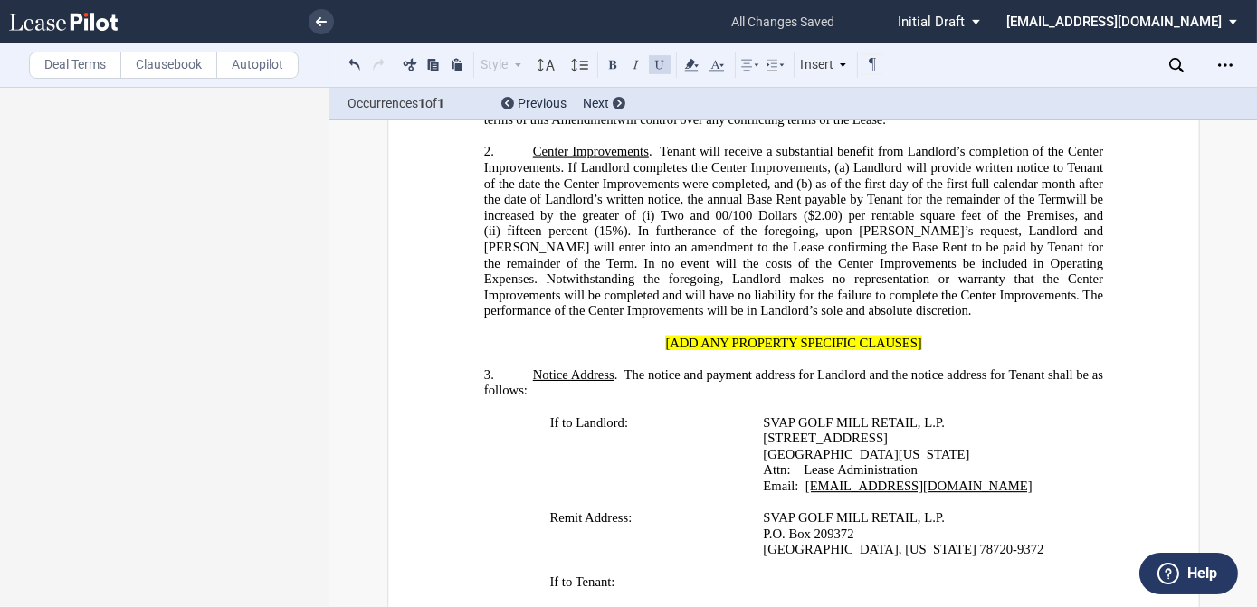
click at [526, 367] on p "3. Notice Address . The notice and payment address for Landlord and the notice …" at bounding box center [792, 383] width 619 height 32
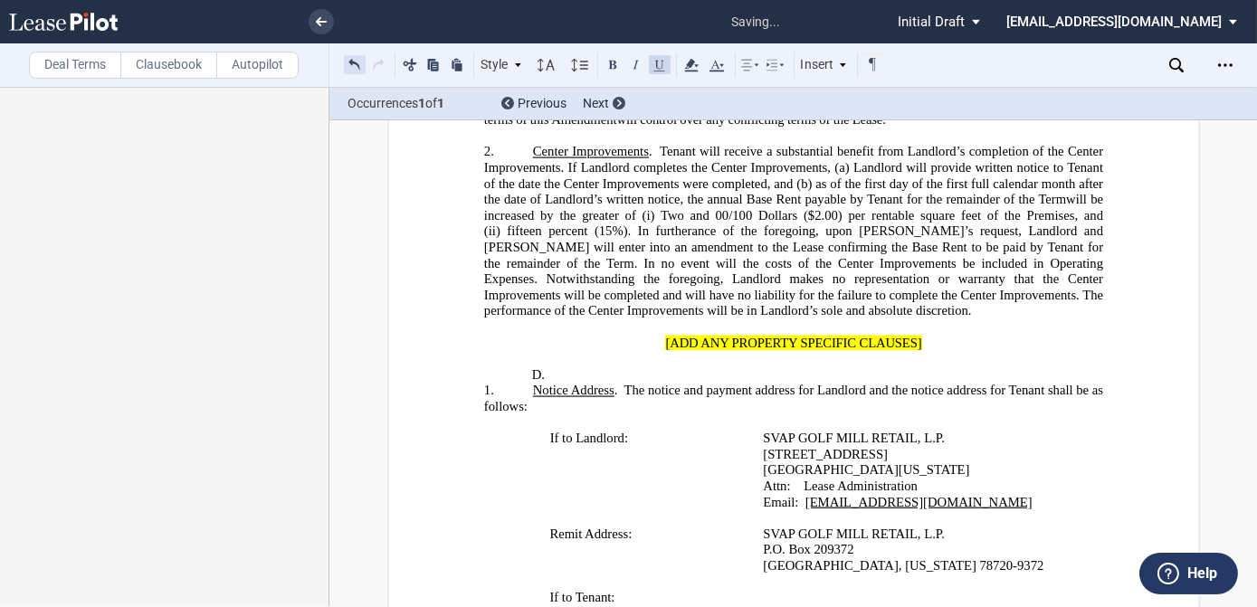
click at [351, 62] on button at bounding box center [355, 64] width 22 height 22
click at [526, 383] on p "4. Notice Address . The notice and payment address for Landlord and the notice …" at bounding box center [792, 399] width 619 height 32
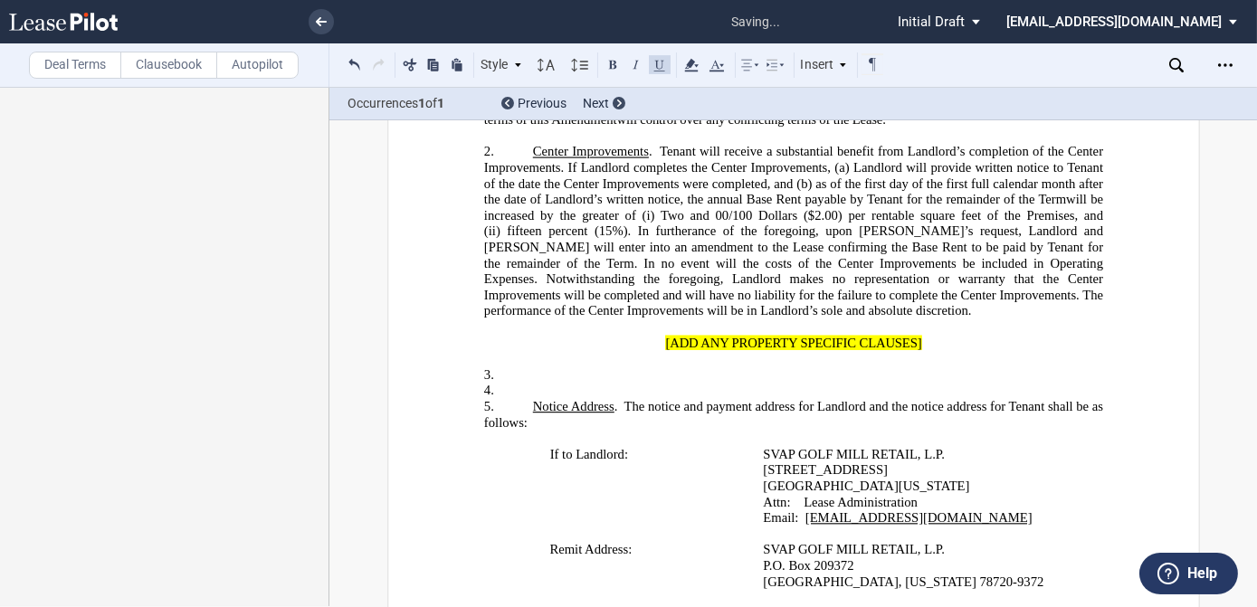
click at [526, 383] on p "4. ﻿" at bounding box center [792, 391] width 619 height 16
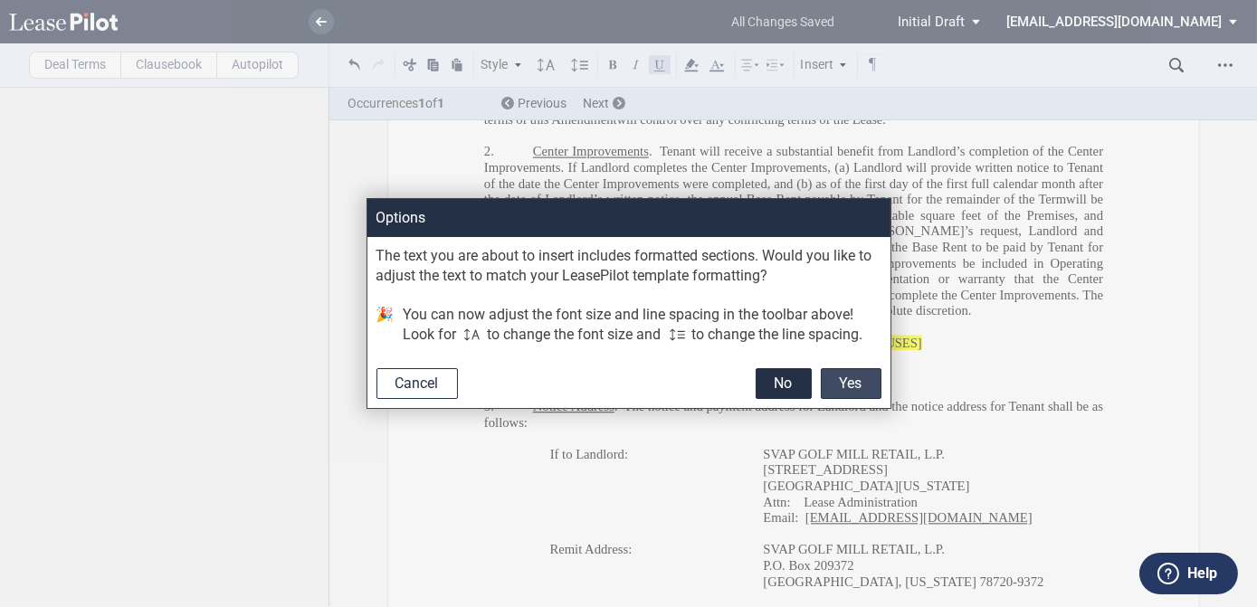
click at [853, 382] on button "Yes" at bounding box center [851, 383] width 61 height 31
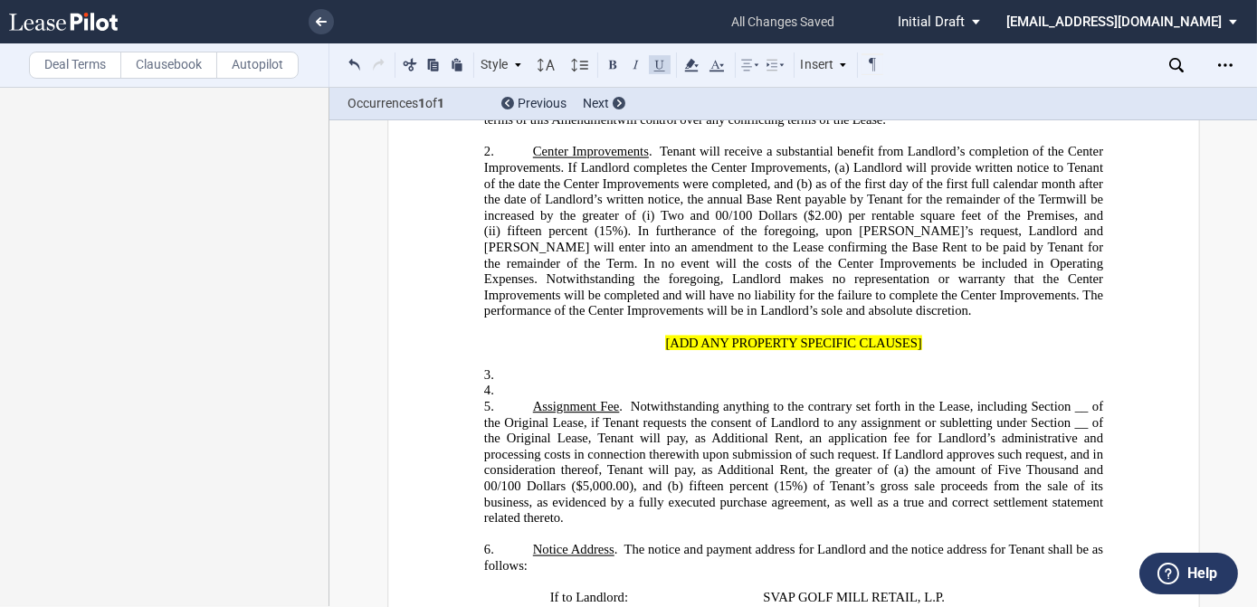
click at [1068, 399] on span "Notwithstanding anything to the contrary set forth in the Lease, including Sect…" at bounding box center [794, 414] width 623 height 31
click at [1072, 399] on span "Notwithstanding anything to the contrary set forth in the Lease, including Sect…" at bounding box center [794, 414] width 623 height 31
click at [1069, 415] on span "f Tenant requests the consent of Landlord to any assignment or subletting under…" at bounding box center [794, 470] width 623 height 110
click at [1068, 399] on span "Notwithstanding anything to the contrary set forth in the Lease, including Sect…" at bounding box center [794, 414] width 623 height 31
click at [1069, 415] on span "f Tenant requests the consent of Landlord to any assignment or subletting under…" at bounding box center [794, 470] width 623 height 110
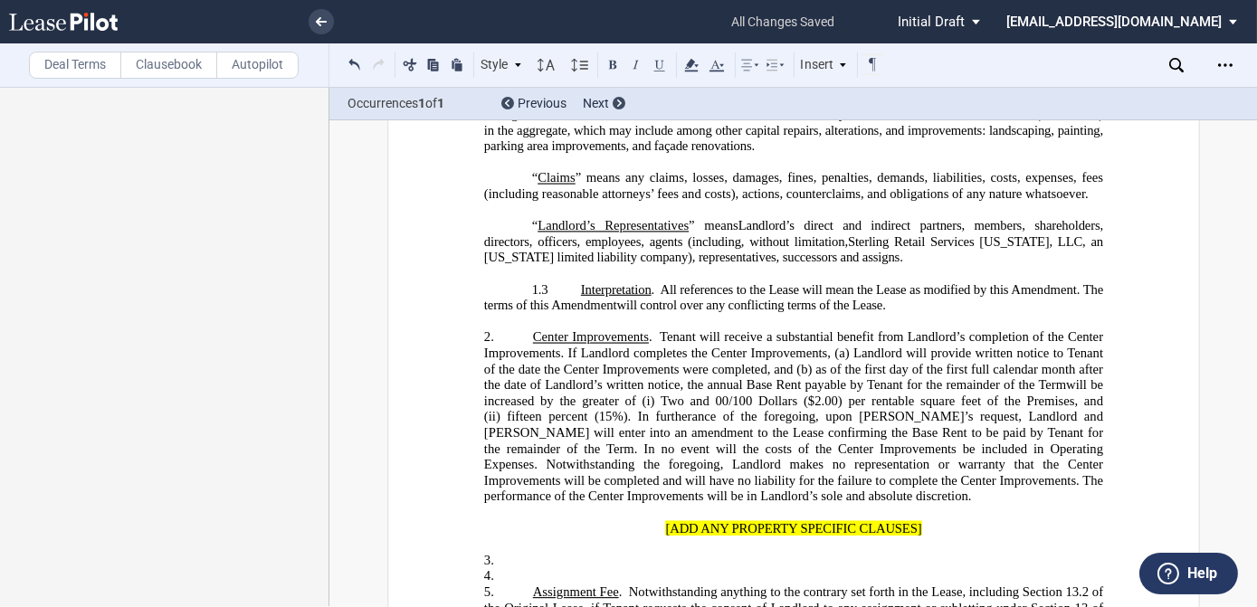
scroll to position [905, 0]
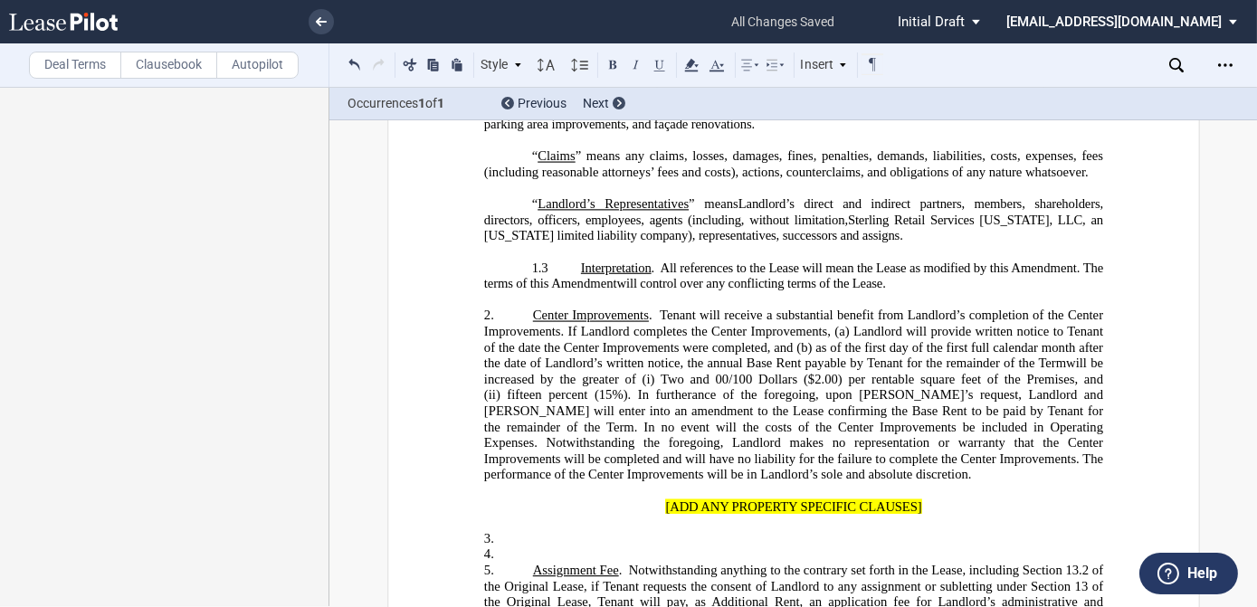
click at [532, 308] on span "Center Improvements" at bounding box center [590, 315] width 116 height 15
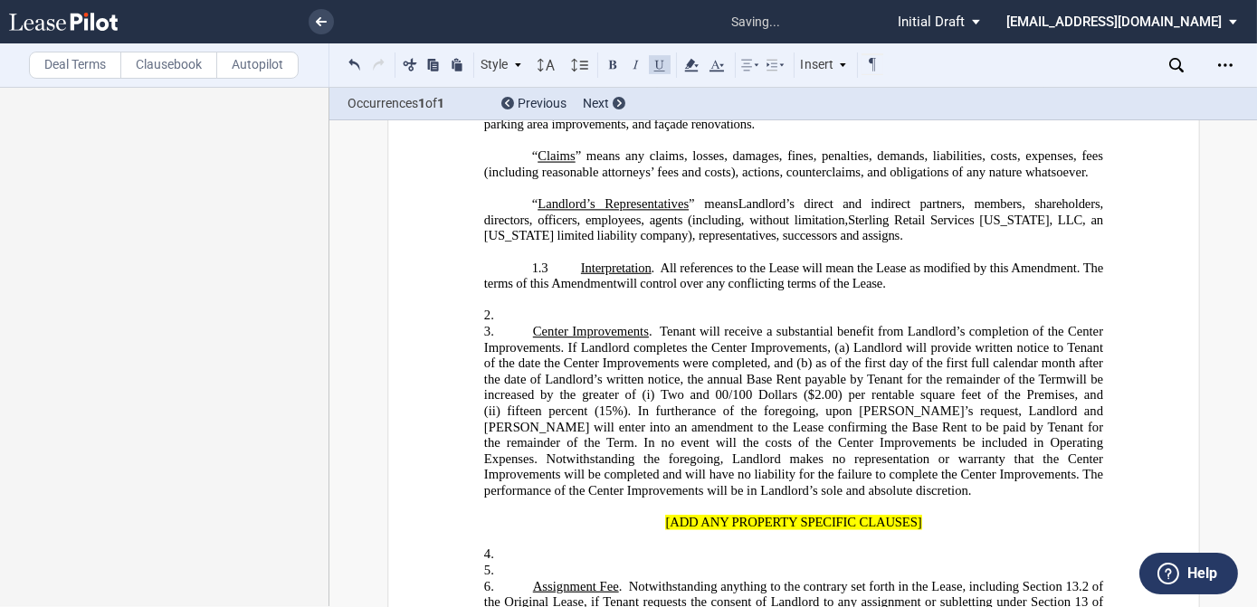
click at [530, 308] on p "2. ﻿" at bounding box center [792, 316] width 619 height 16
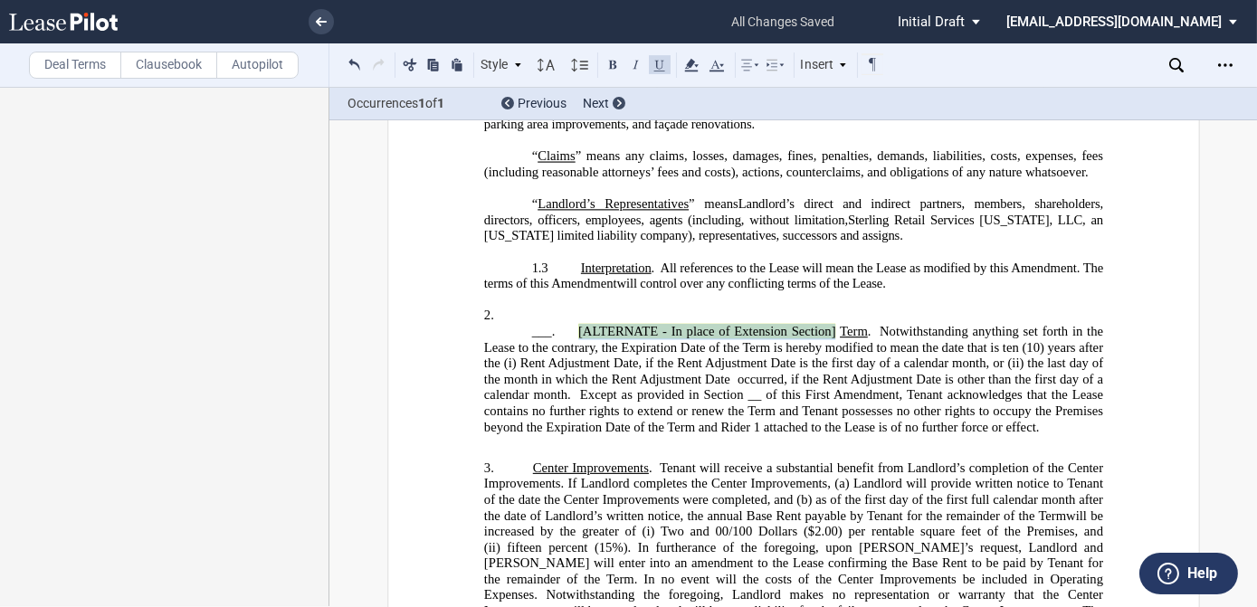
drag, startPoint x: 832, startPoint y: 281, endPoint x: 578, endPoint y: 284, distance: 253.4
click at [578, 324] on span "[ALTERNATE - In place of Extension Section]" at bounding box center [707, 331] width 258 height 15
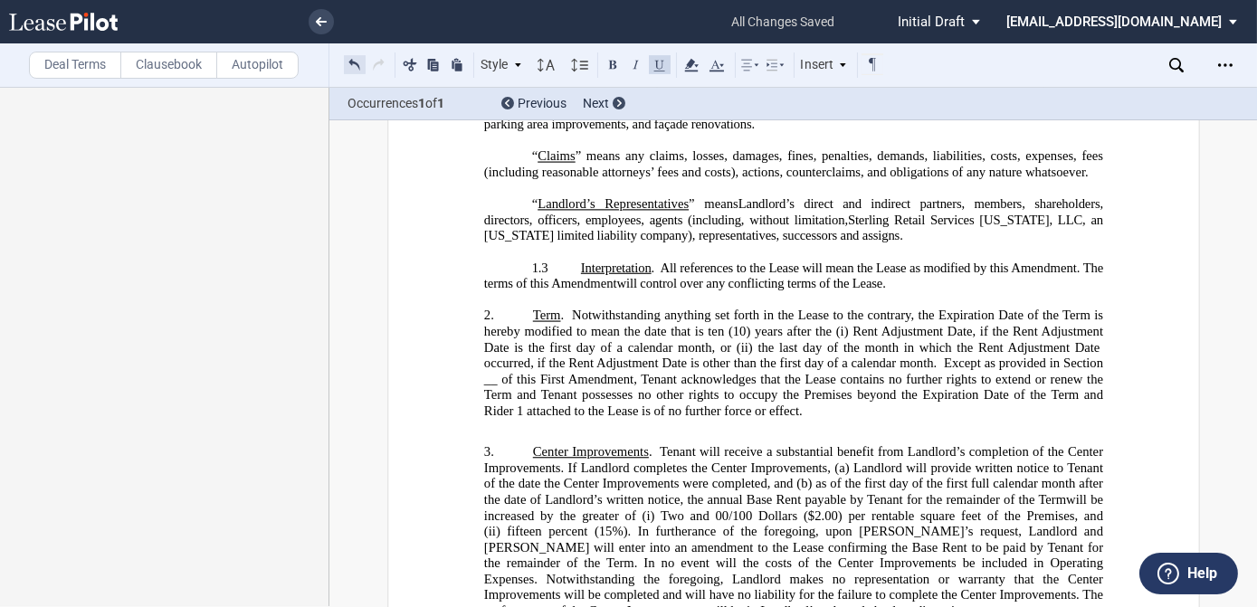
click at [354, 57] on button at bounding box center [355, 64] width 22 height 22
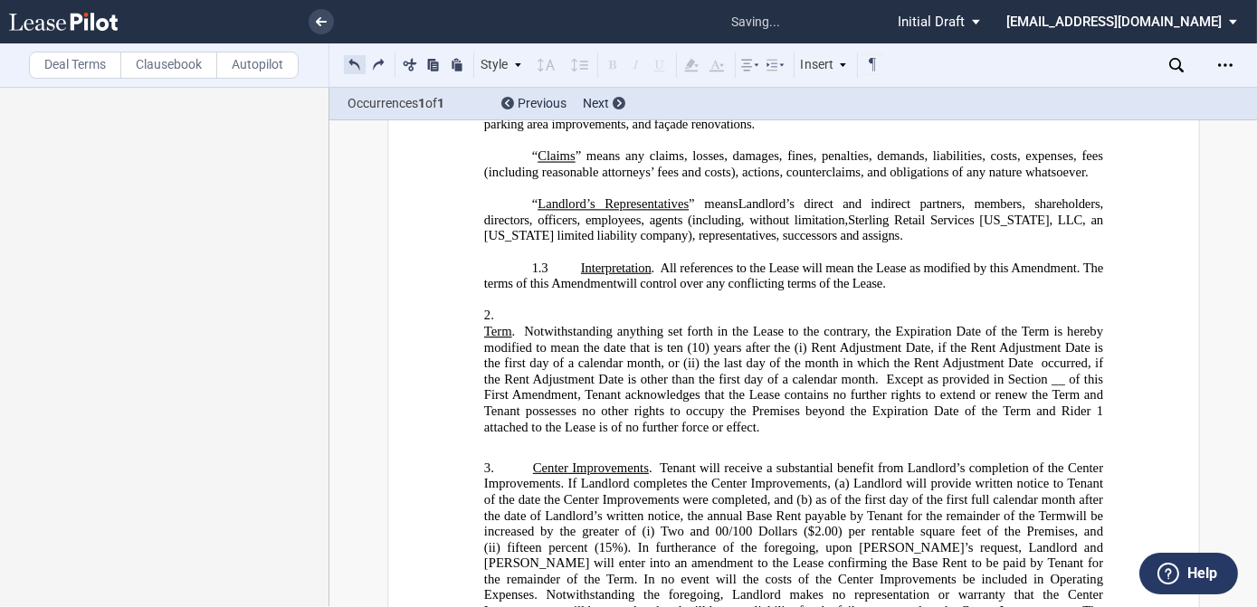
click at [354, 57] on button at bounding box center [355, 64] width 22 height 22
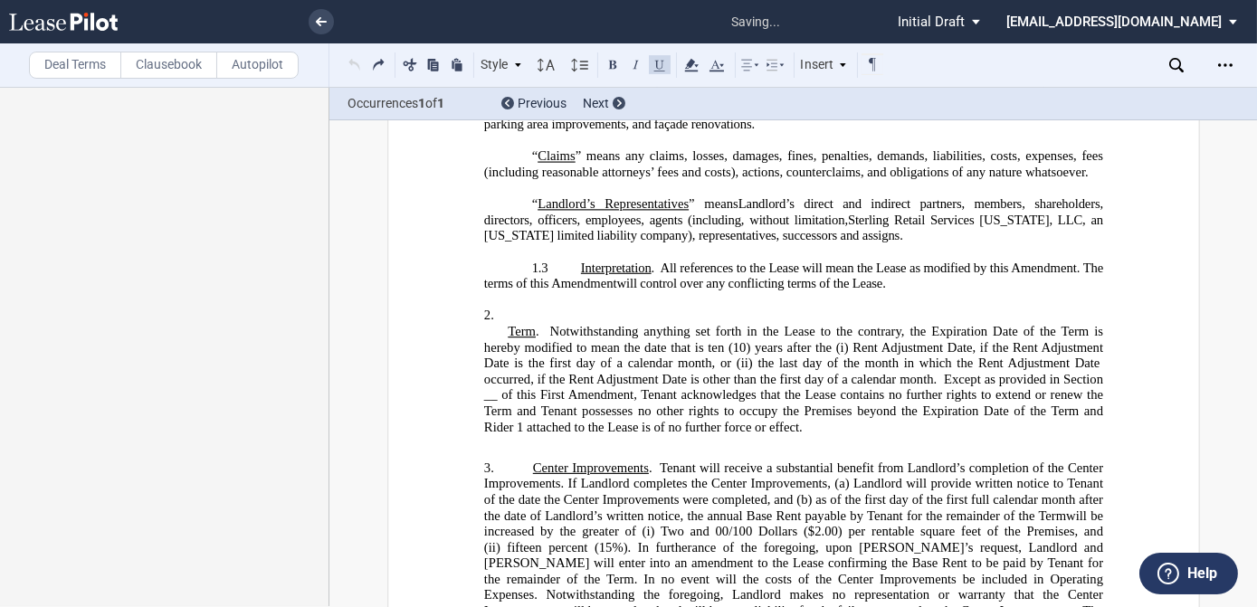
click at [354, 57] on div "Style A. Recital 1. Section 1.1 Subsection (a) Subsection Normal Normal 8pt 9pt…" at bounding box center [614, 65] width 541 height 24
click at [355, 58] on button at bounding box center [355, 64] width 22 height 22
click at [355, 58] on div "Style A. Recital 1. Section 1.1 Subsection (a) Subsection Normal Normal 8pt 9pt…" at bounding box center [614, 65] width 541 height 24
click at [355, 58] on button at bounding box center [355, 64] width 22 height 22
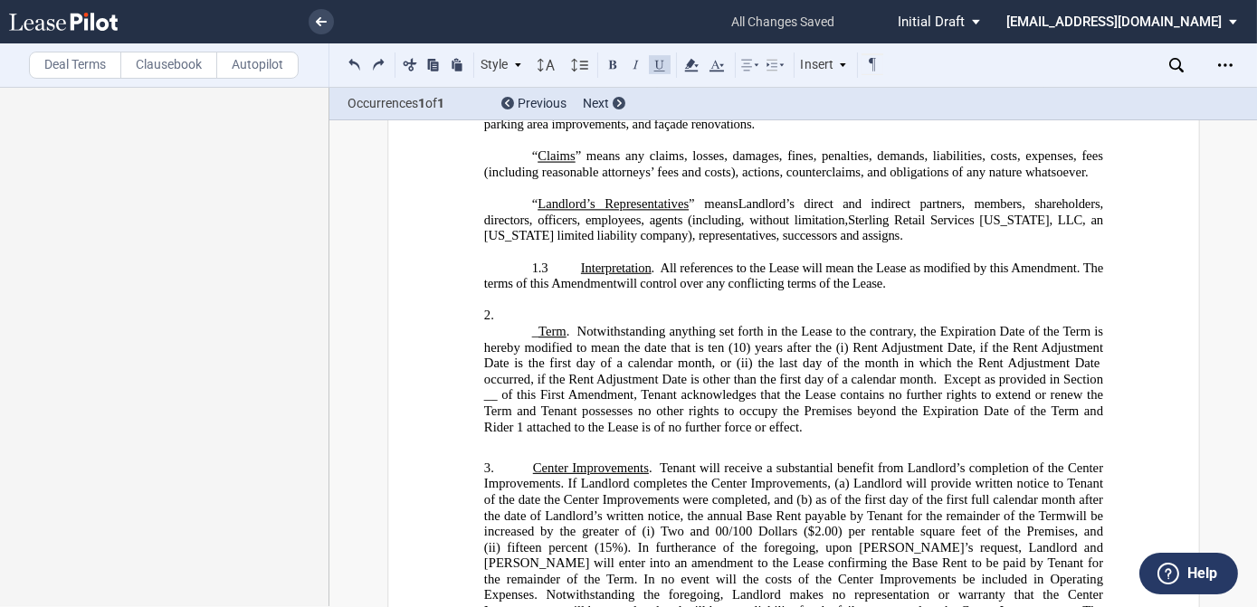
click at [558, 324] on span "Term" at bounding box center [552, 331] width 28 height 15
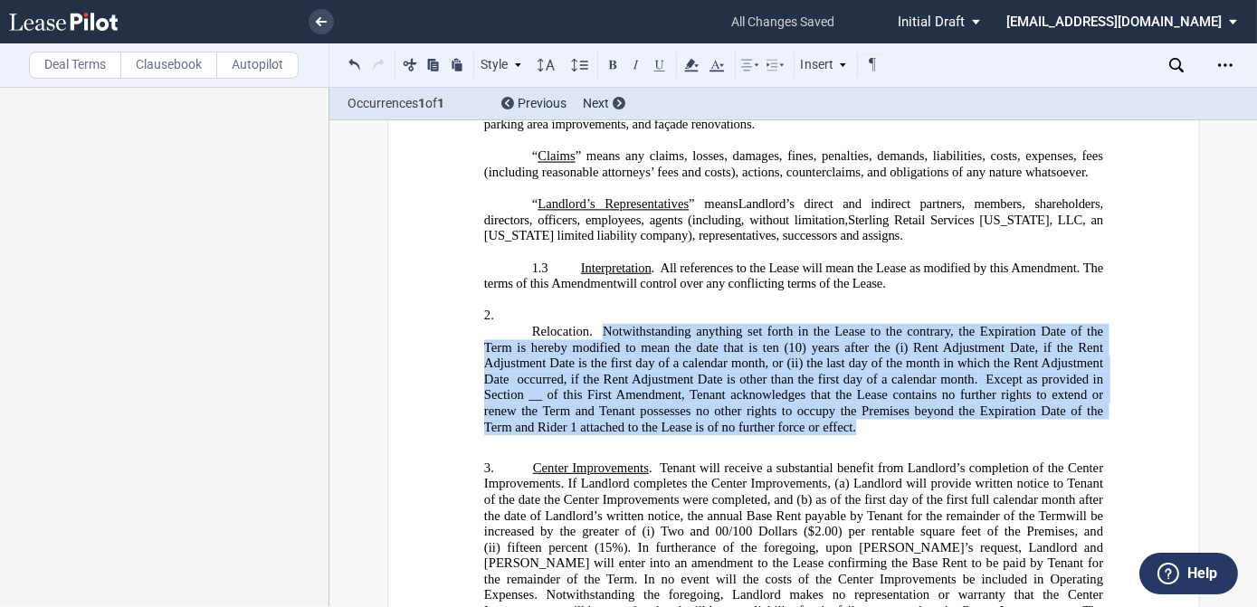
drag, startPoint x: 825, startPoint y: 372, endPoint x: 595, endPoint y: 283, distance: 246.4
click at [595, 324] on p "Relocation. Notwithstanding anything set forth in the Lease to the contrary, th…" at bounding box center [792, 379] width 619 height 111
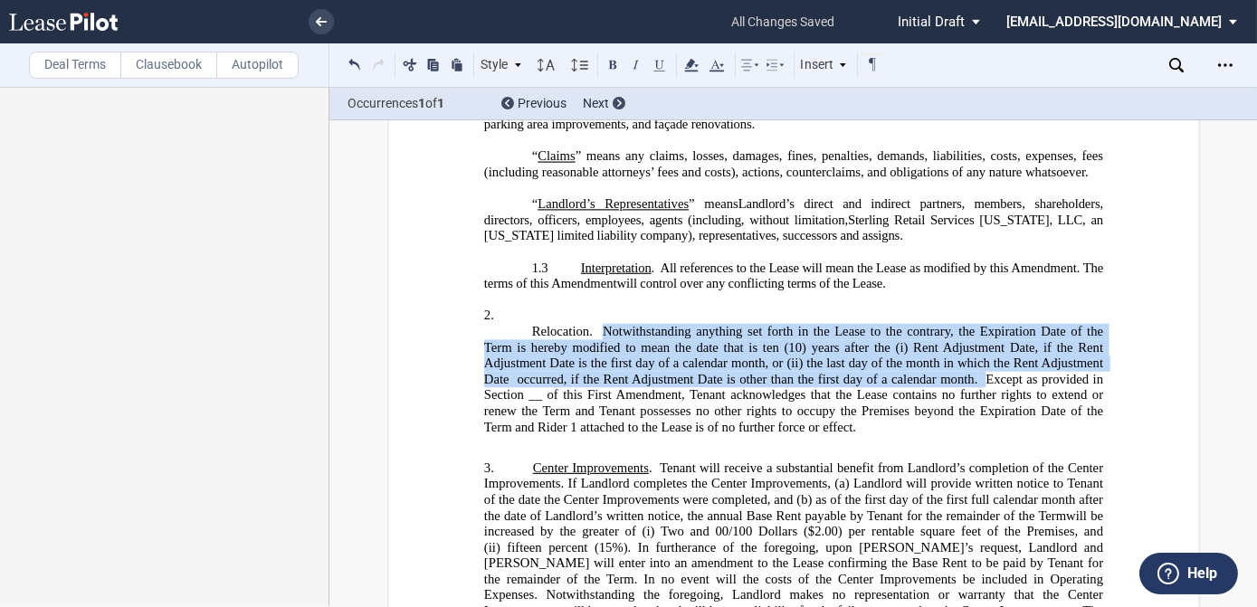
drag, startPoint x: 595, startPoint y: 283, endPoint x: 649, endPoint y: 324, distance: 67.1
click at [652, 372] on span "occurred, if the Rent Adjustment Date is other than the first day of a calendar…" at bounding box center [747, 379] width 461 height 15
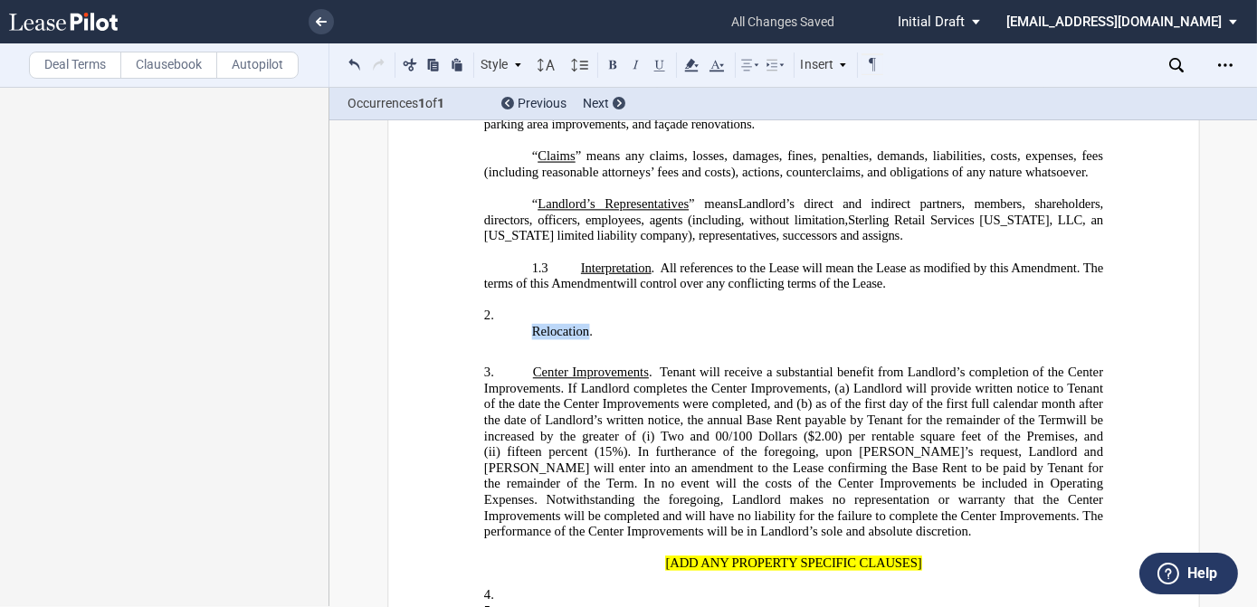
drag, startPoint x: 528, startPoint y: 285, endPoint x: 581, endPoint y: 285, distance: 53.4
click at [581, 324] on span "Relocation." at bounding box center [561, 331] width 61 height 15
click at [518, 308] on p "2. ﻿" at bounding box center [792, 316] width 619 height 16
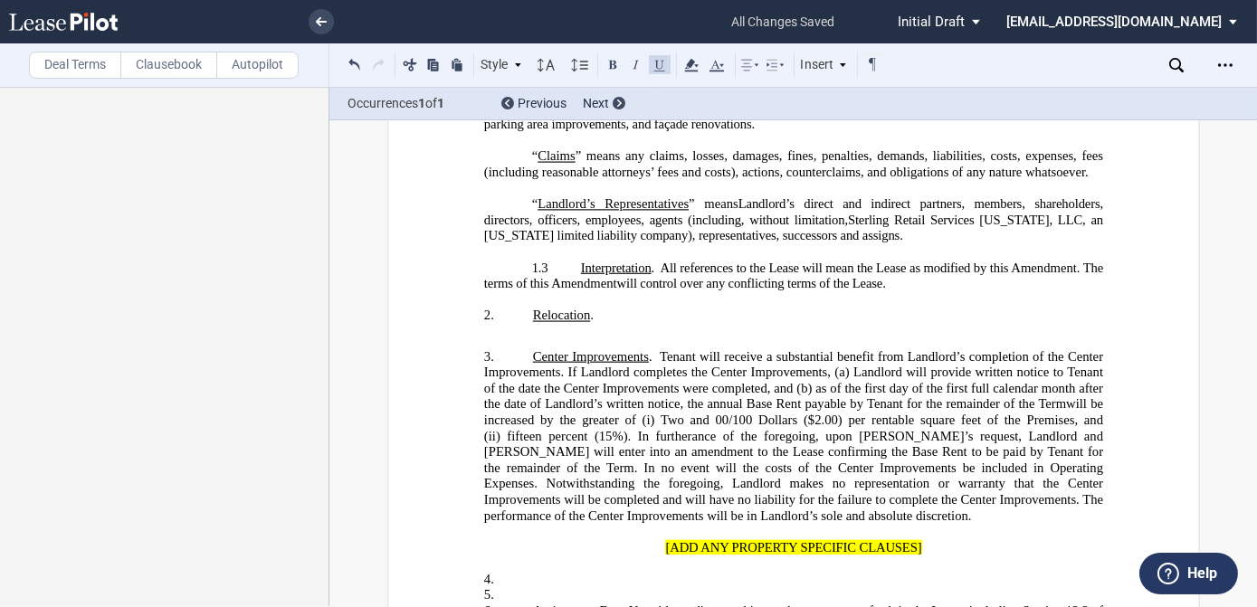
click at [615, 308] on p "2. ﻿ Relocation ." at bounding box center [792, 316] width 619 height 16
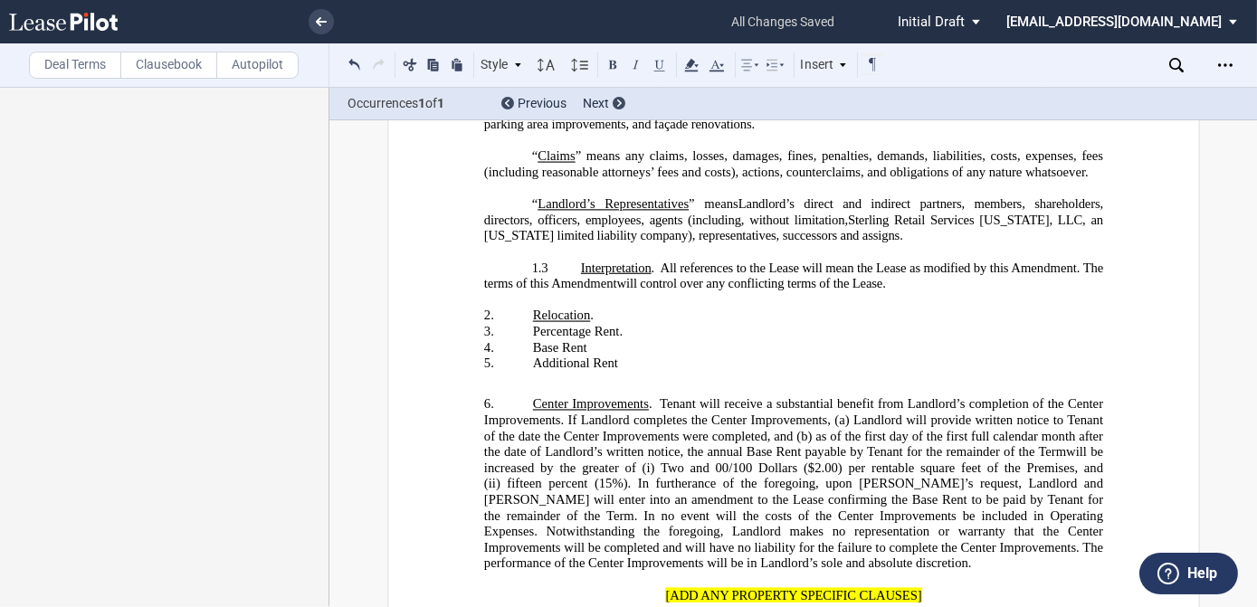
click at [625, 340] on p "4. ​Base Rent" at bounding box center [792, 348] width 619 height 16
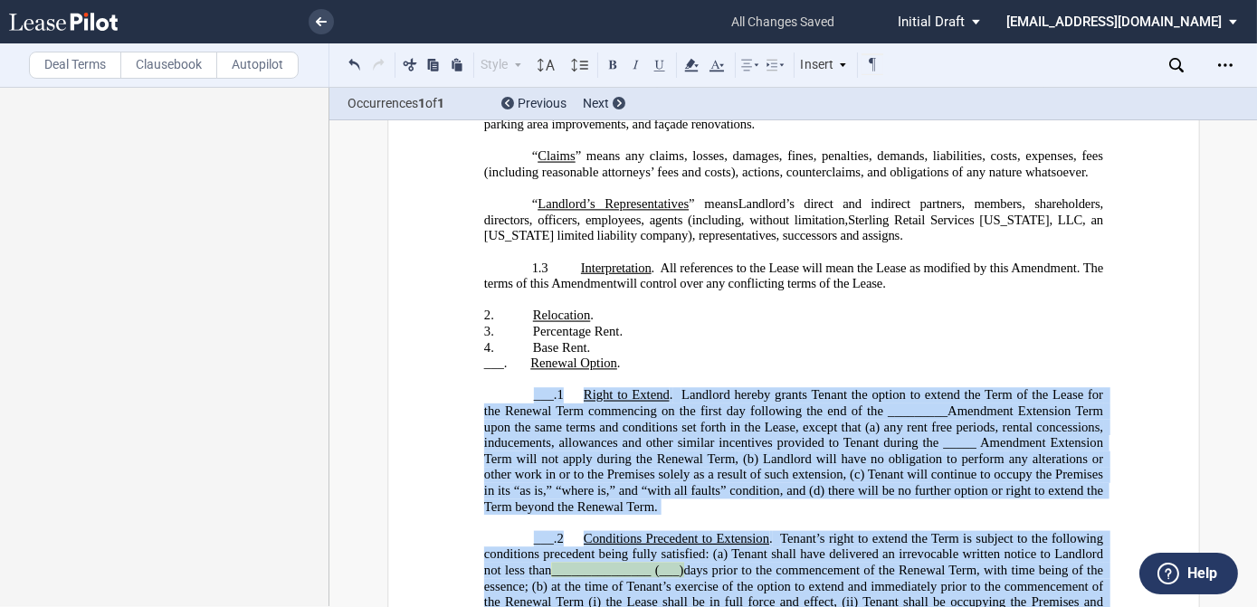
drag, startPoint x: 906, startPoint y: 414, endPoint x: 516, endPoint y: 341, distance: 396.8
drag, startPoint x: 516, startPoint y: 341, endPoint x: 780, endPoint y: 380, distance: 267.1
click at [780, 387] on span "Landlord hereby grants Tenant the option to extend the Term of the Lease for th…" at bounding box center [794, 450] width 623 height 127
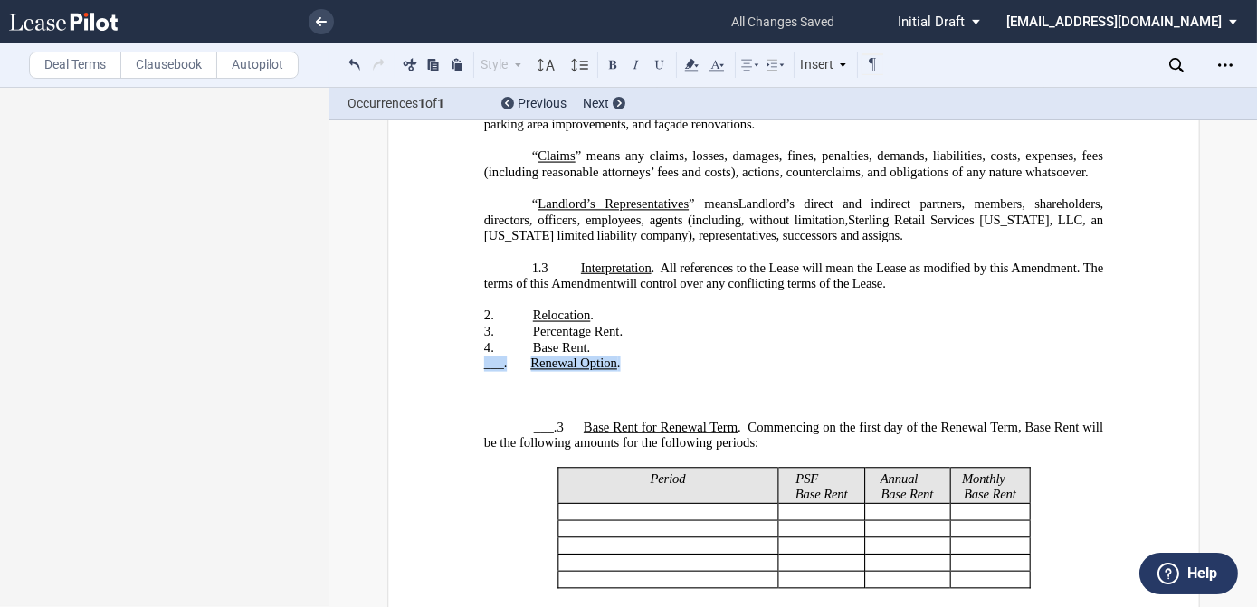
drag, startPoint x: 620, startPoint y: 315, endPoint x: 471, endPoint y: 312, distance: 149.3
drag, startPoint x: 471, startPoint y: 312, endPoint x: 608, endPoint y: 309, distance: 137.6
click at [608, 356] on span "Renewal Option" at bounding box center [573, 363] width 87 height 15
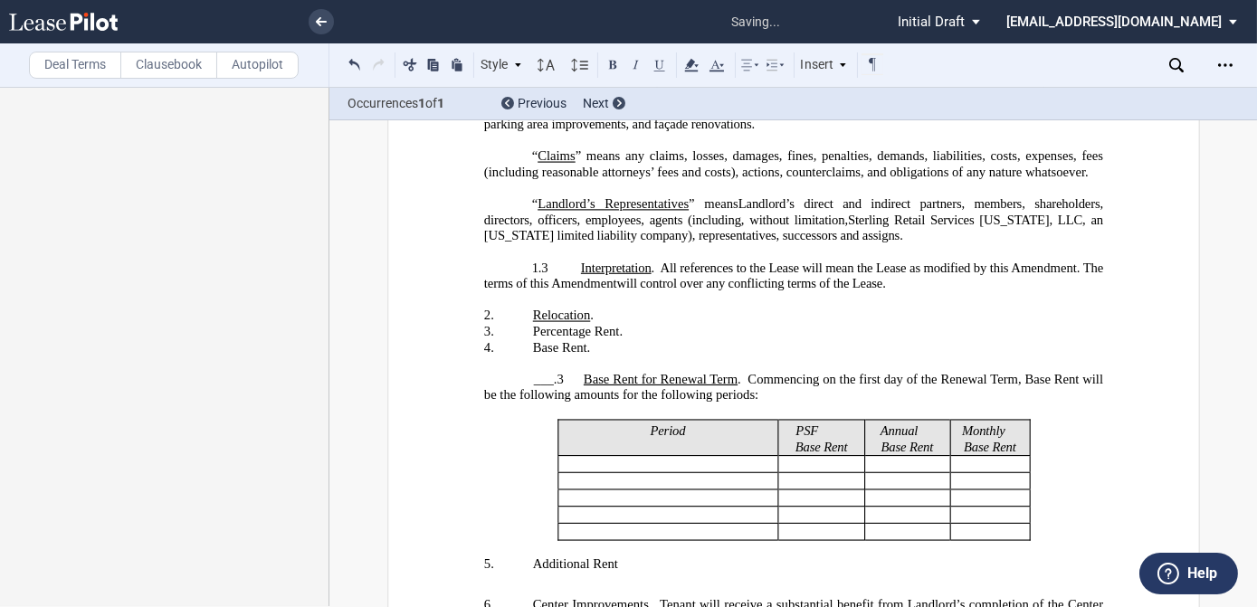
click at [557, 372] on span "___.3" at bounding box center [548, 379] width 30 height 15
drag, startPoint x: 696, startPoint y: 330, endPoint x: 509, endPoint y: 324, distance: 187.4
click at [509, 372] on span "﻿ ___.3 se Rent for Renewal Term . Commencing on the first day of the Renewal T…" at bounding box center [794, 387] width 623 height 31
click at [487, 372] on span at bounding box center [509, 380] width 48 height 16
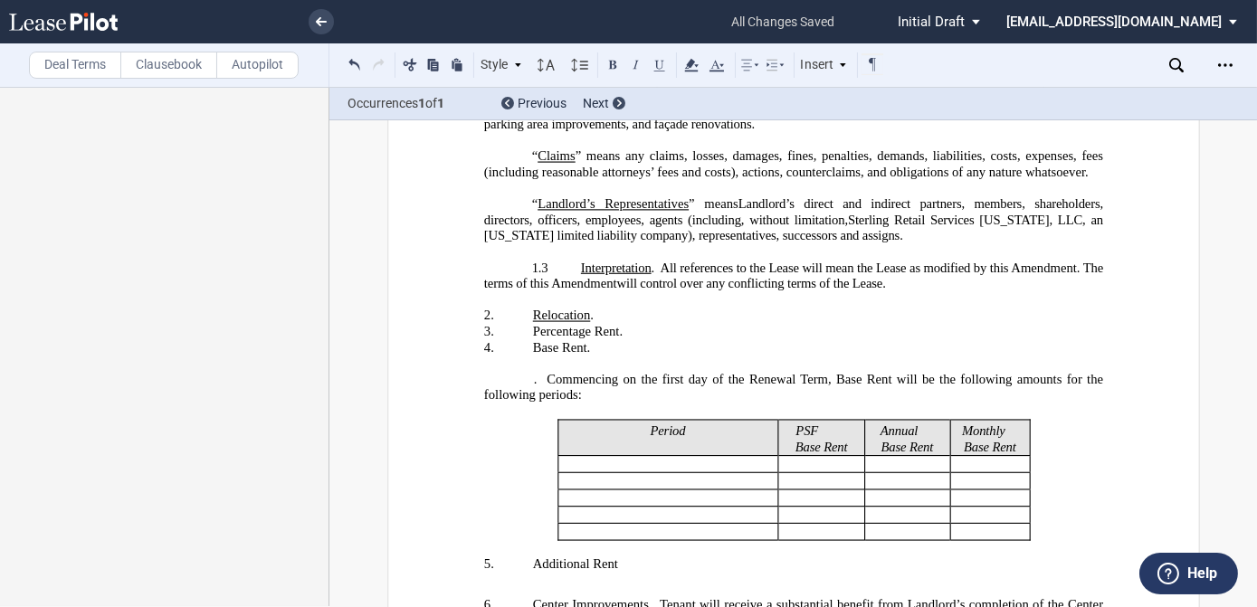
click at [543, 372] on span "Commencing on the first day of the Renewal Term, Base Rent will be the followin…" at bounding box center [794, 387] width 623 height 31
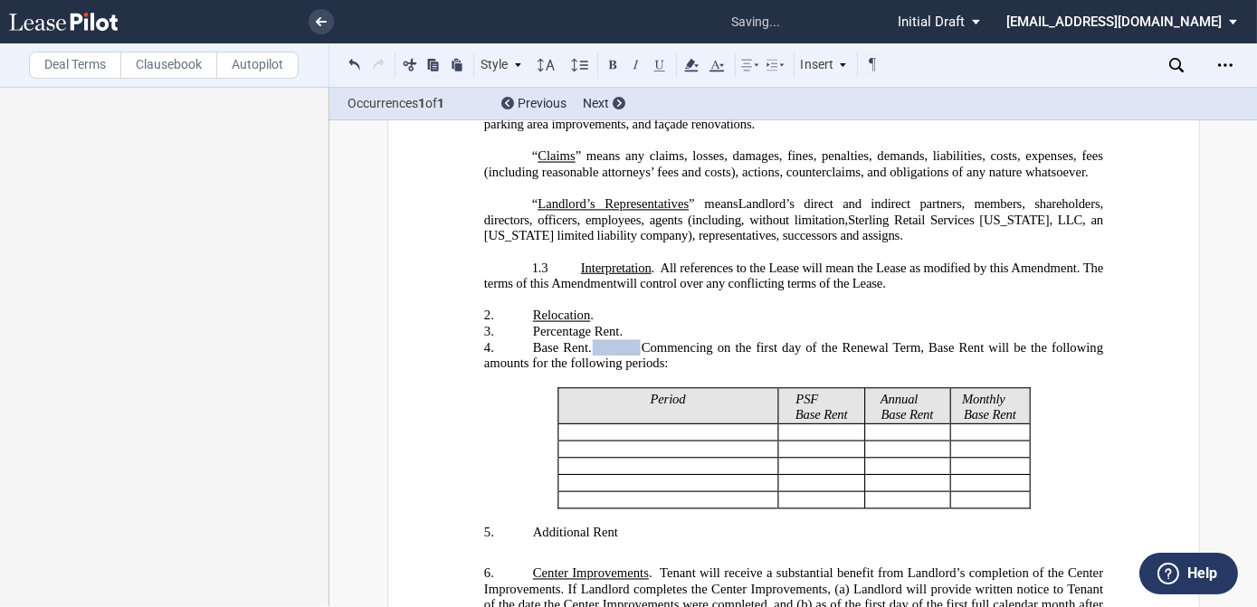
click at [613, 340] on span at bounding box center [616, 348] width 48 height 16
click at [655, 340] on span "Commencing on the first day of the Renewal Term, Base Rent will be the followin…" at bounding box center [794, 355] width 623 height 31
click at [568, 340] on span "​Base Rent." at bounding box center [561, 347] width 59 height 15
click at [569, 340] on span "​Base Rent." at bounding box center [561, 347] width 59 height 15
click at [617, 498] on div "!!SET_LEVEL_1!! !!Recitals Level 2!! 2. ﻿ !!SET_LEVEL_1!! !!Recitals Level 2!! …" at bounding box center [792, 524] width 619 height 433
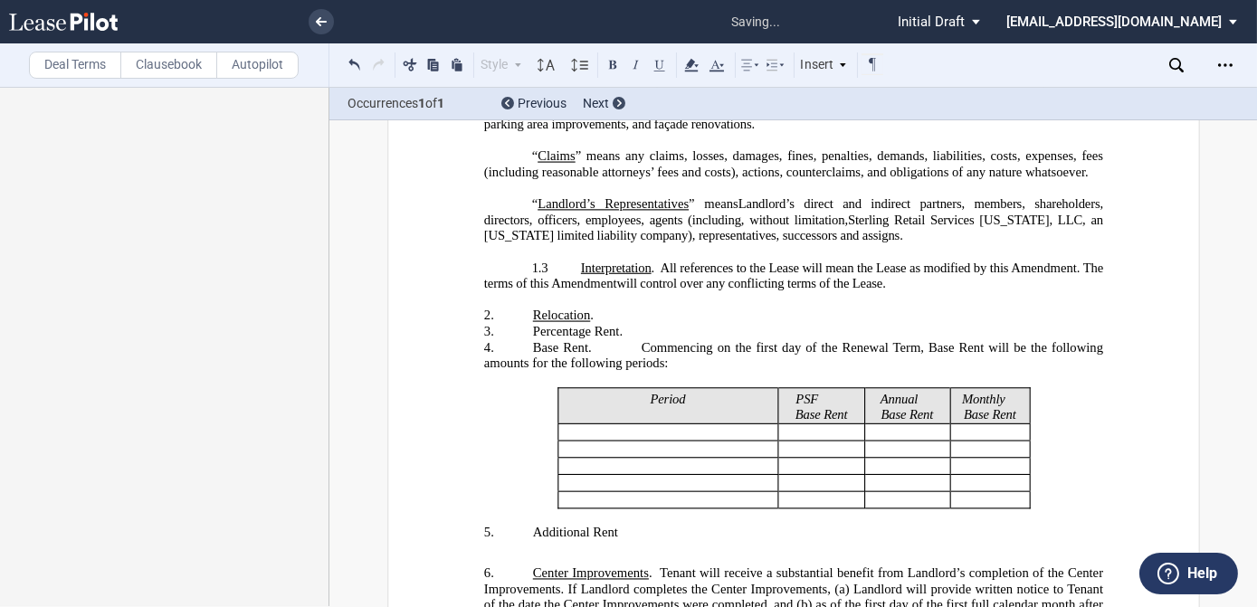
click at [618, 498] on div "!!SET_LEVEL_1!! !!Recitals Level 2!! 2. ﻿ !!SET_LEVEL_1!! !!Recitals Level 2!! …" at bounding box center [792, 524] width 619 height 433
drag, startPoint x: 581, startPoint y: 298, endPoint x: 519, endPoint y: 301, distance: 62.5
click at [519, 340] on p "4. ​Base Rent. ﻿ ﻿ ﻿ Commencing on the first day of the Renewal Term, Base Rent…" at bounding box center [792, 356] width 619 height 32
click at [545, 340] on span "​Base Rent." at bounding box center [561, 347] width 59 height 15
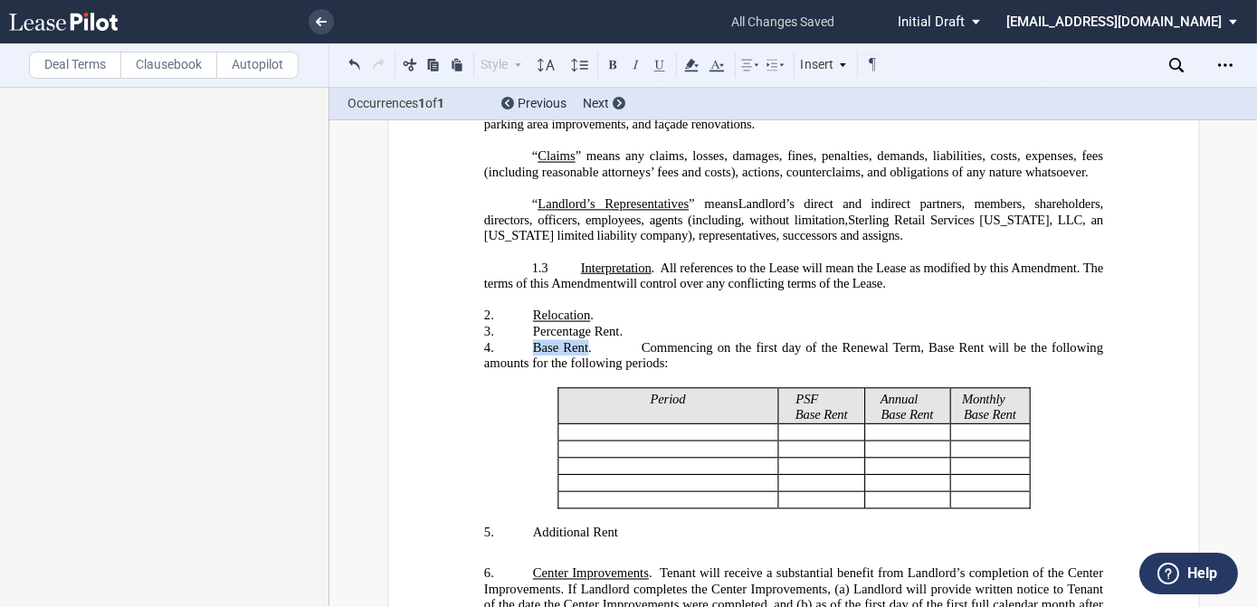
drag, startPoint x: 527, startPoint y: 298, endPoint x: 581, endPoint y: 302, distance: 54.5
click at [581, 340] on span "​Base Rent." at bounding box center [561, 347] width 59 height 15
drag, startPoint x: 615, startPoint y: 283, endPoint x: 533, endPoint y: 286, distance: 82.4
click at [532, 324] on span "​Percentage Rent." at bounding box center [577, 331] width 90 height 15
click at [642, 324] on p "3. ​ Percentage Rent ." at bounding box center [792, 332] width 619 height 16
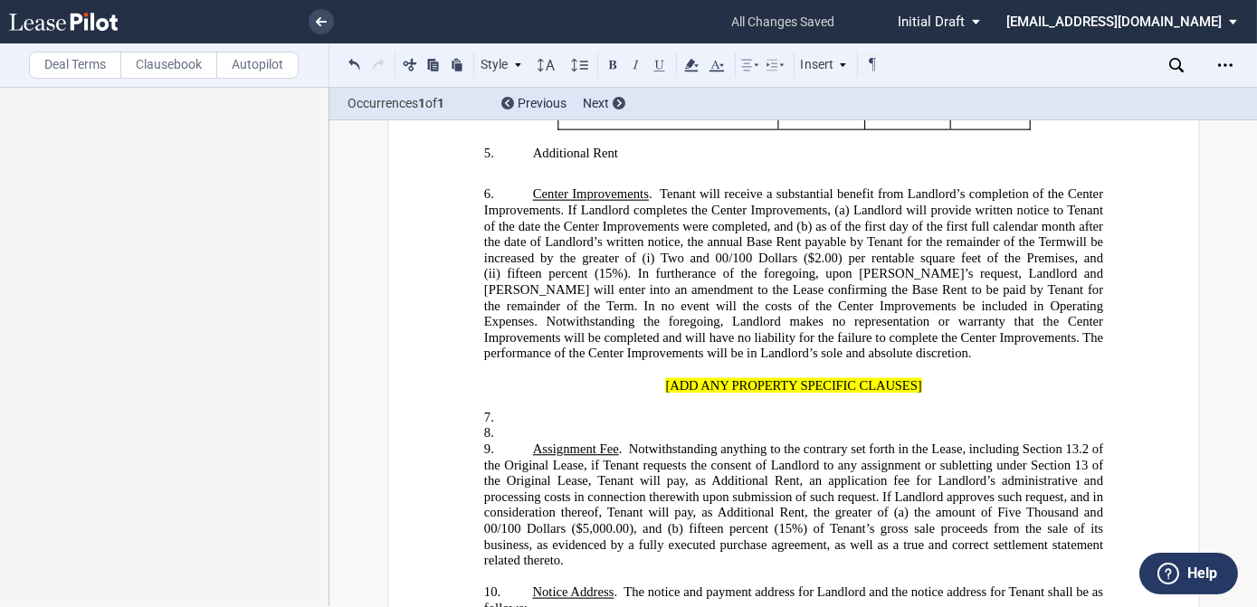
scroll to position [1398, 0]
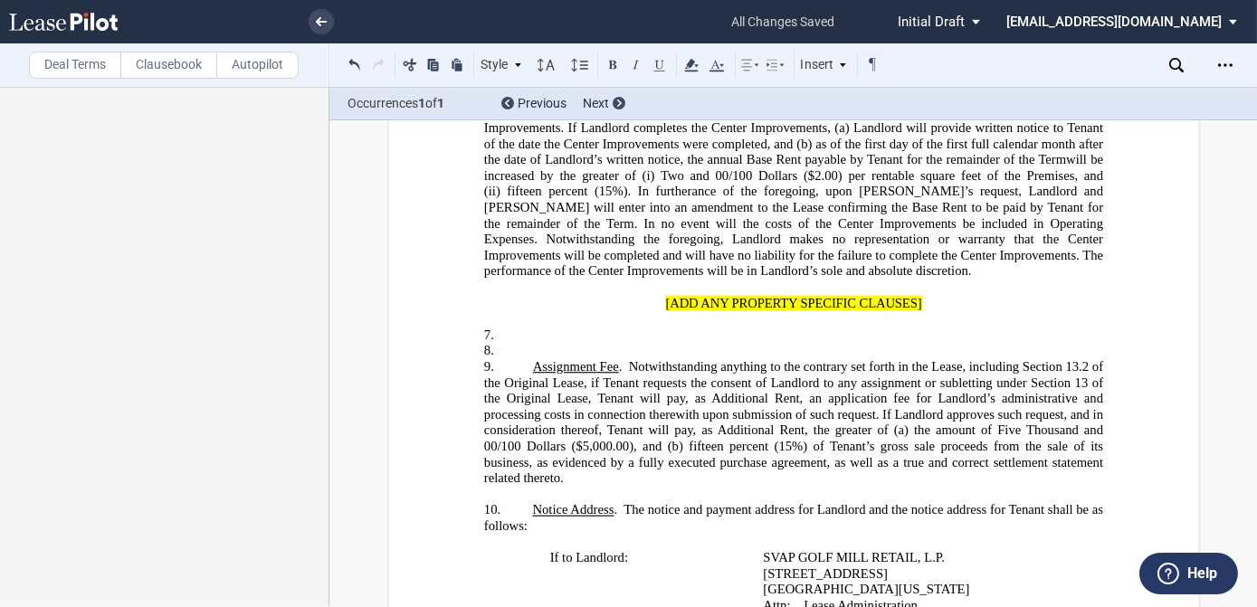
click at [579, 401] on p "9. Assignment Fee . Notwithstanding anything to the contrary set forth in the L…" at bounding box center [792, 423] width 619 height 128
click at [526, 328] on p "7. ﻿" at bounding box center [792, 336] width 619 height 16
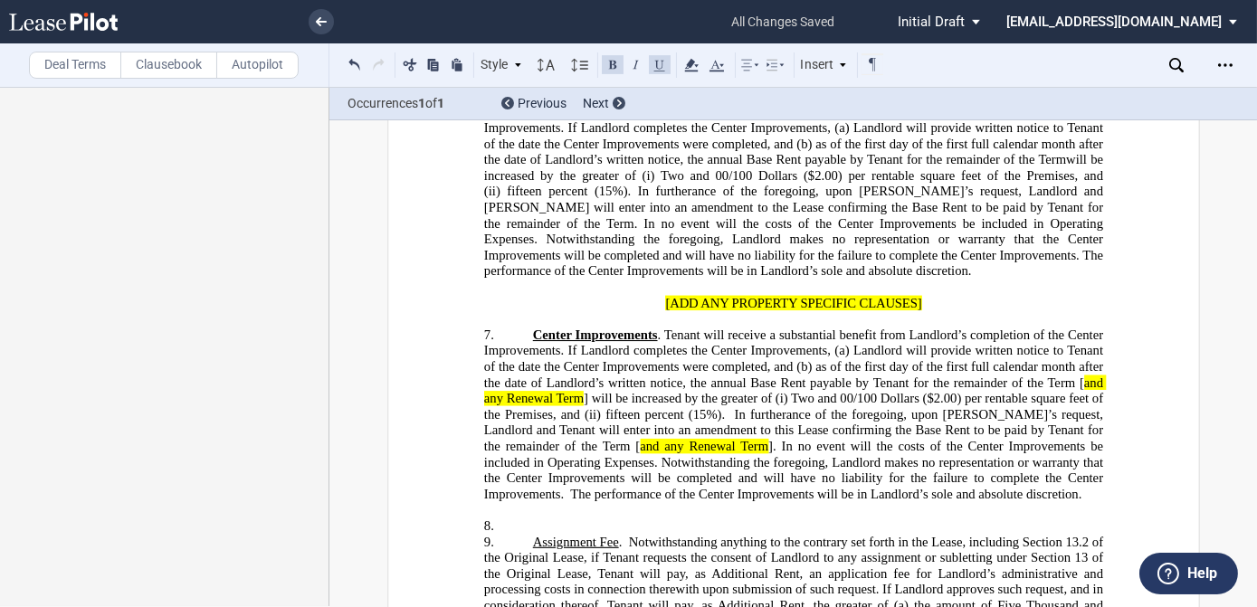
click at [586, 391] on span "] will be increased by the greater of (i) Two and 00/100 Dollars ($2.00) per re…" at bounding box center [794, 406] width 623 height 31
click at [584, 391] on span "] will be increased by the greater of (i) Two and 00/100 Dollars ($2.00) per re…" at bounding box center [794, 406] width 623 height 31
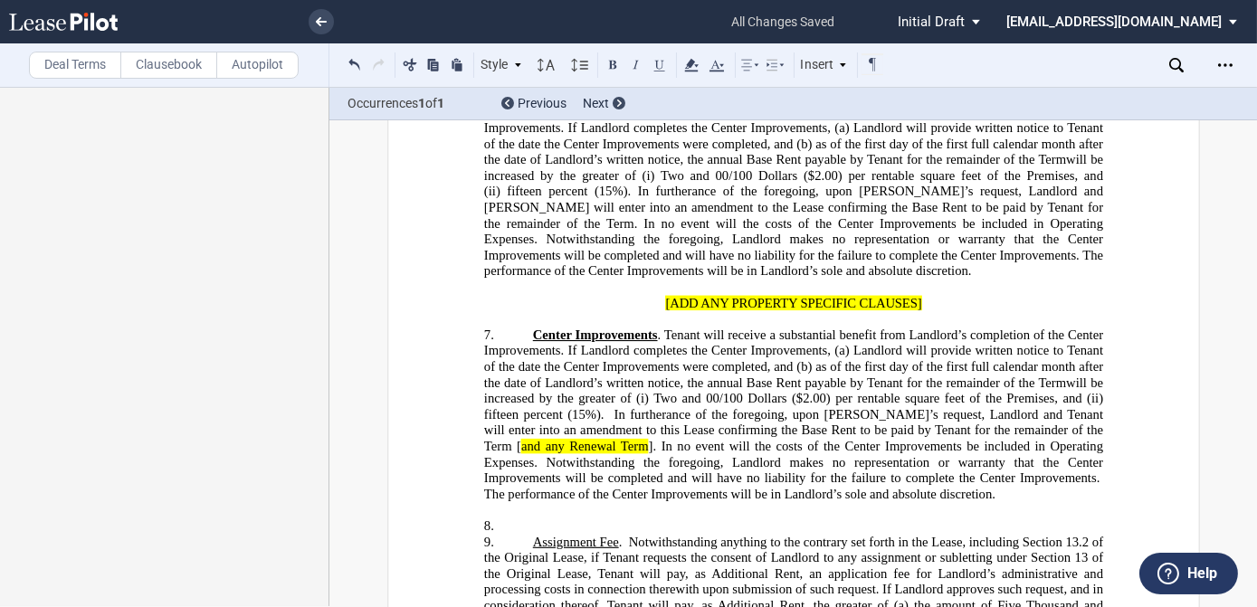
click at [562, 439] on span "]. In no event will the costs of the Center Improvements be included in Operati…" at bounding box center [794, 462] width 623 height 47
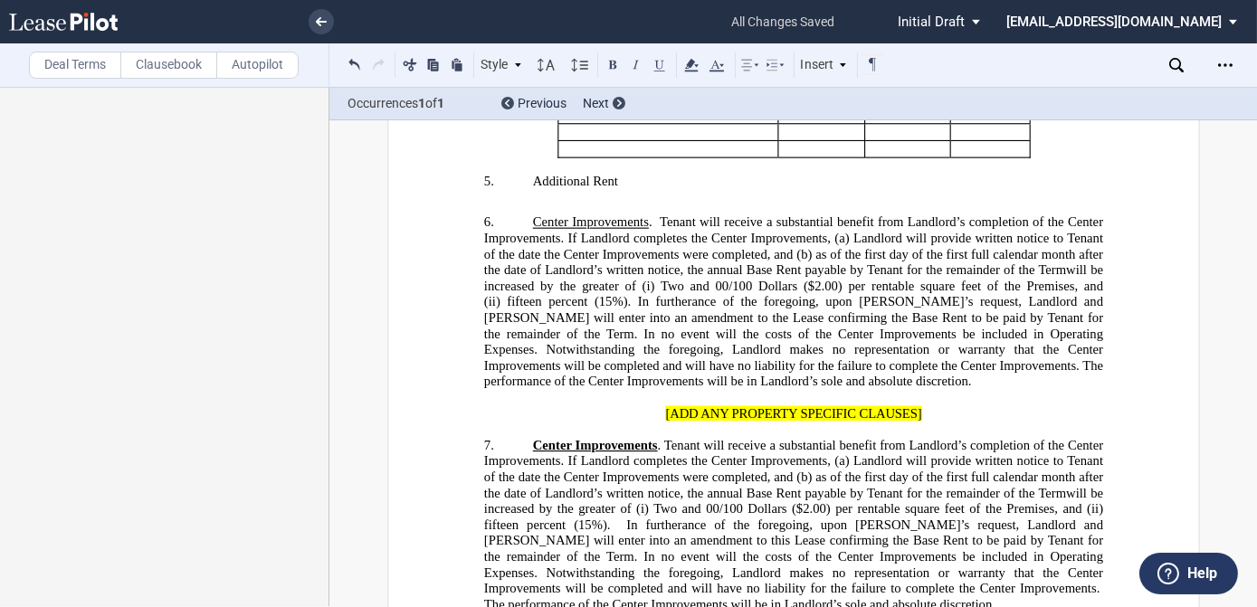
scroll to position [1316, 0]
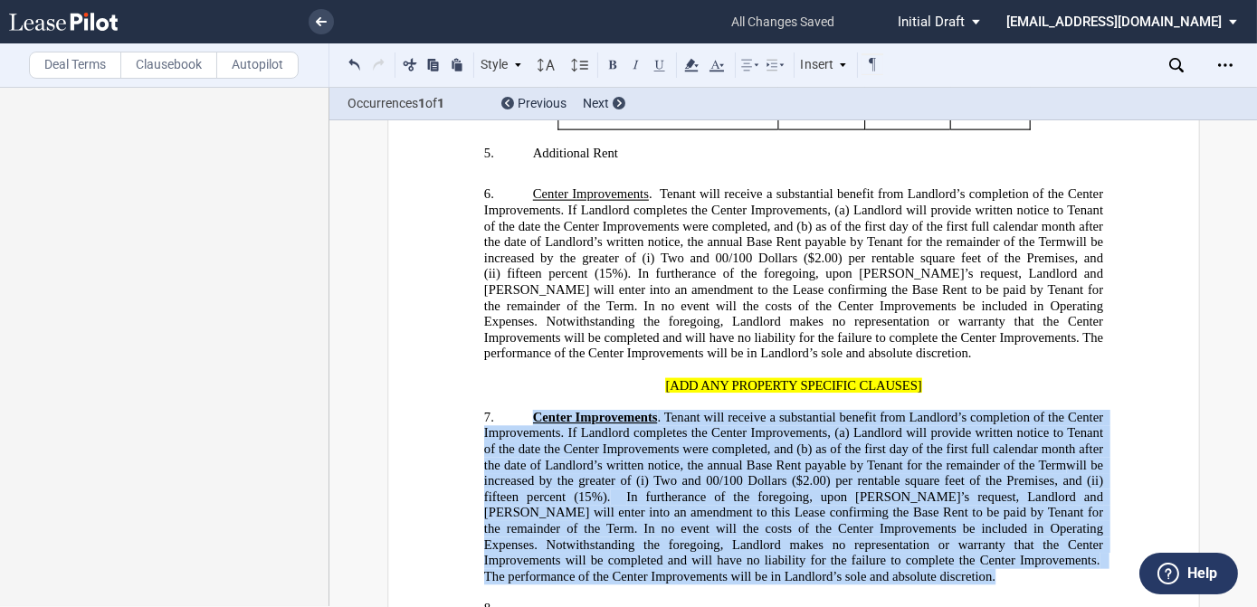
drag, startPoint x: 706, startPoint y: 492, endPoint x: 530, endPoint y: 350, distance: 225.8
click at [530, 410] on p "7. ﻿ Center Improvements . Tenant will receive a substantial benefit from Landl…" at bounding box center [792, 498] width 619 height 176
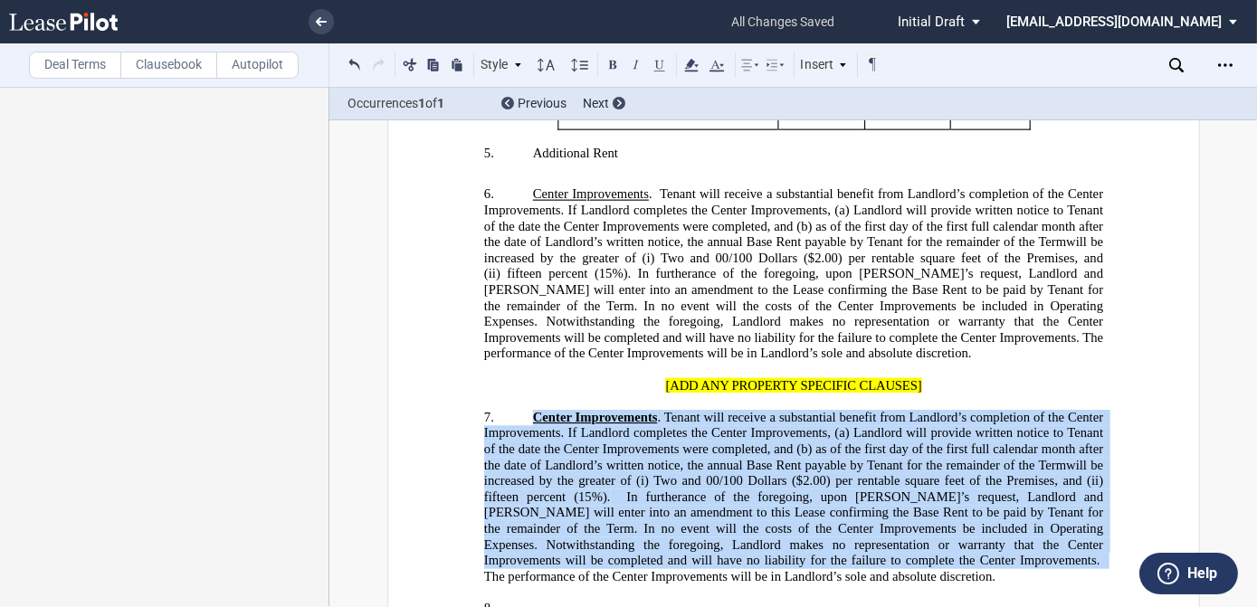
drag, startPoint x: 530, startPoint y: 350, endPoint x: 582, endPoint y: 386, distance: 63.0
click at [582, 410] on span ". Tenant will receive a substantial benefit from Landlord’s completion of the C…" at bounding box center [794, 441] width 623 height 62
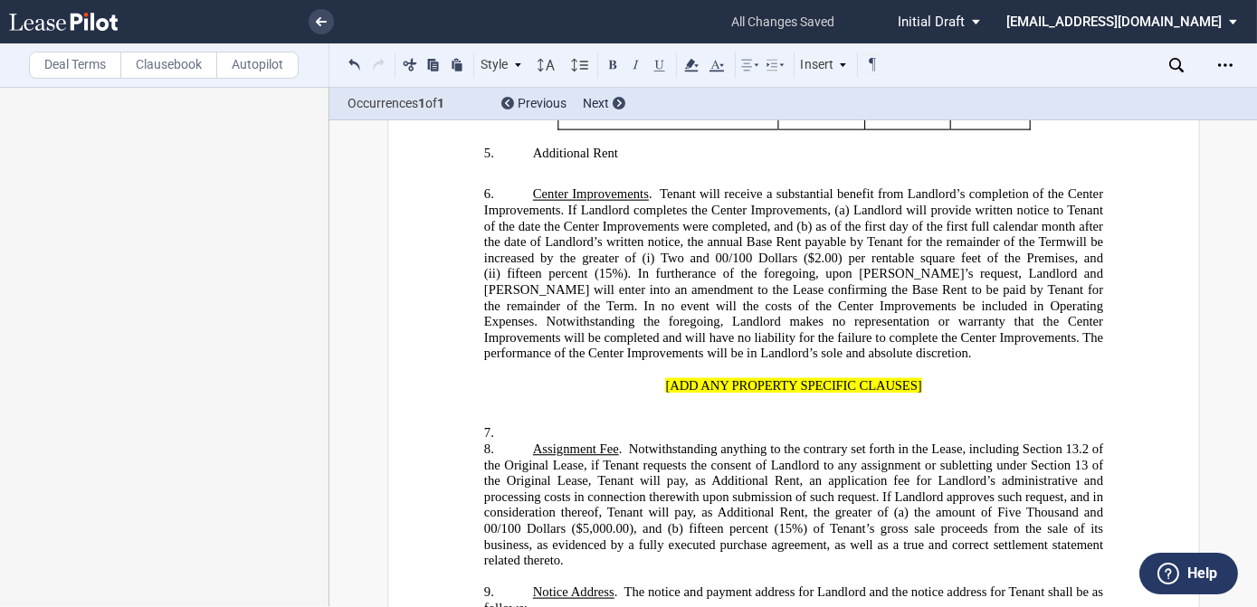
click at [532, 585] on span "Notice Address" at bounding box center [572, 592] width 81 height 15
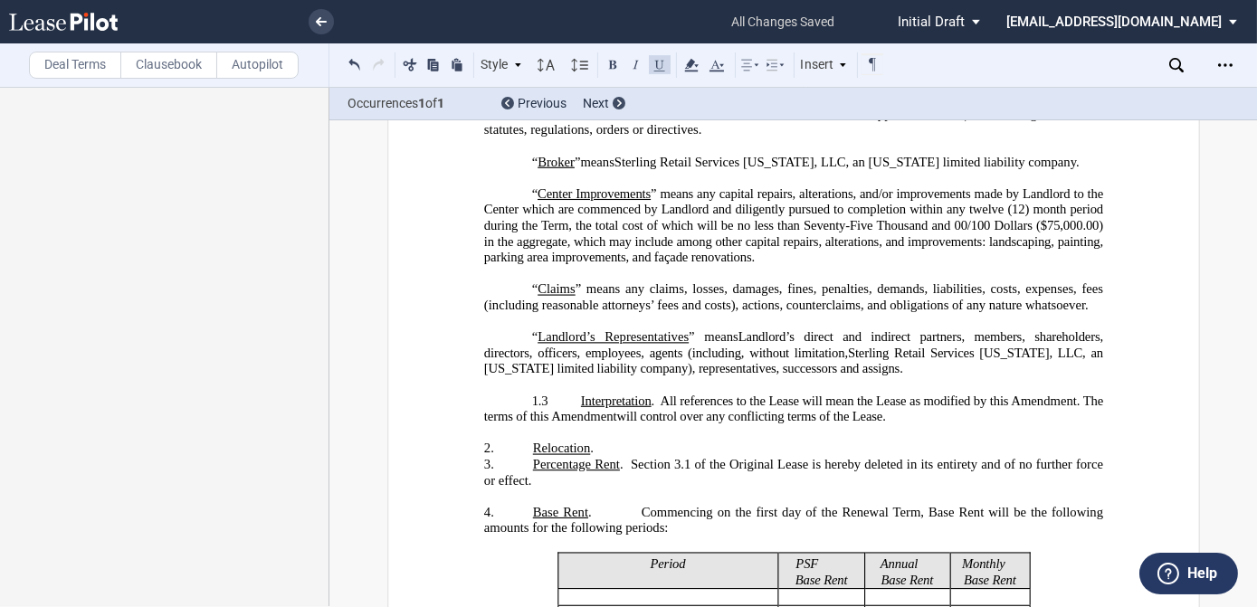
scroll to position [740, 0]
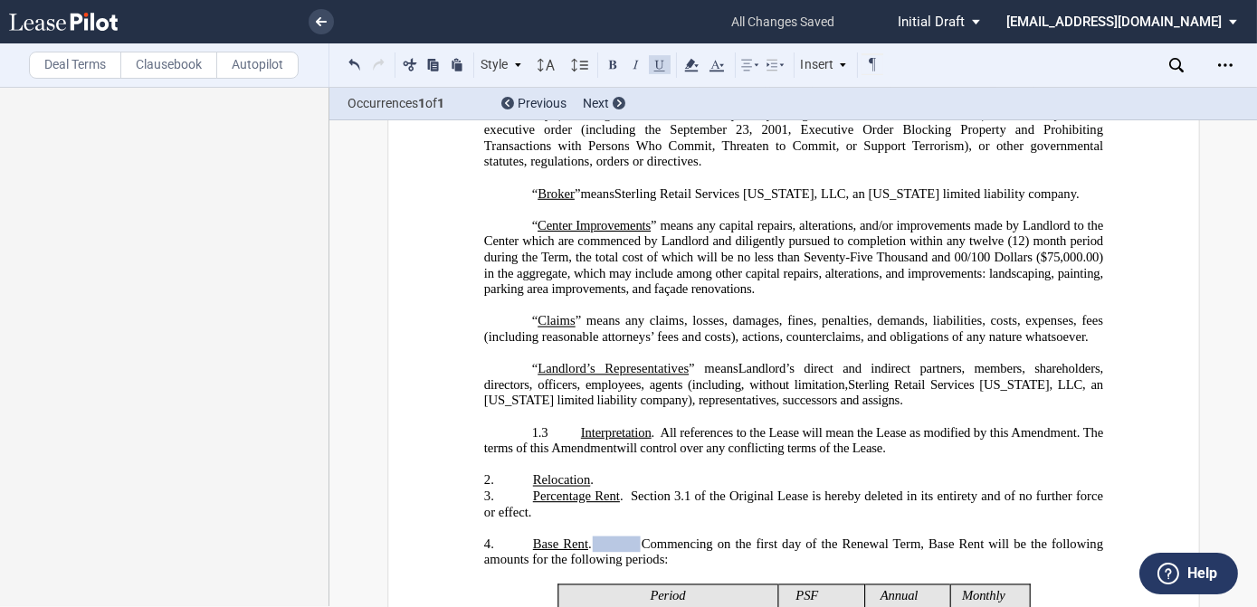
click at [604, 537] on span at bounding box center [616, 545] width 48 height 16
click at [591, 537] on span "​Base Rent ." at bounding box center [561, 544] width 59 height 15
click at [607, 537] on span at bounding box center [616, 545] width 48 height 16
click at [626, 537] on span at bounding box center [616, 545] width 48 height 16
click at [649, 537] on span "Commencing on the first day of the Renewal Term, Base Rent will be the followin…" at bounding box center [794, 552] width 623 height 31
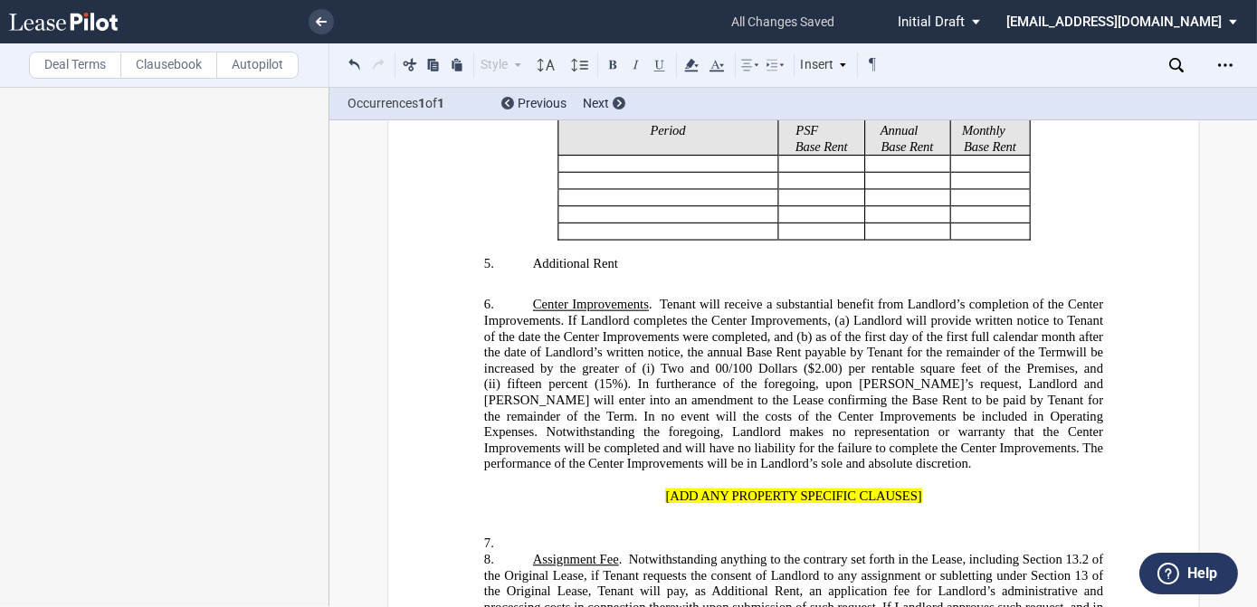
scroll to position [1233, 0]
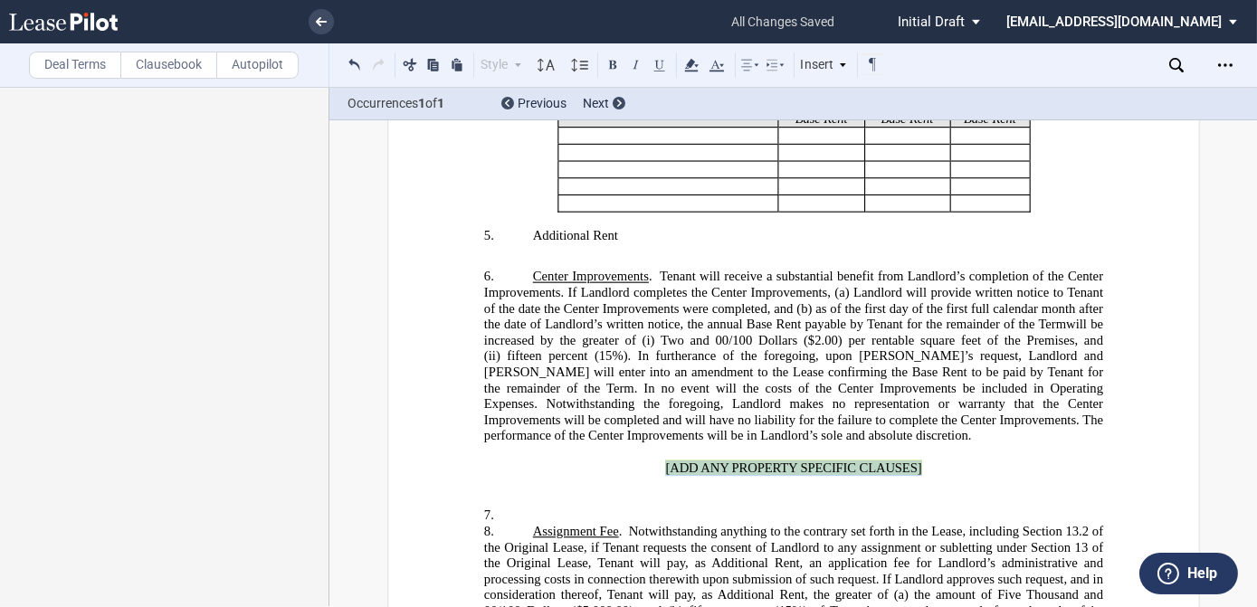
drag, startPoint x: 883, startPoint y: 399, endPoint x: 653, endPoint y: 403, distance: 229.9
click at [653, 461] on p "[ADD ANY PROPERTY SPECIFIC CLAUSES]" at bounding box center [792, 469] width 619 height 16
drag, startPoint x: 653, startPoint y: 403, endPoint x: 790, endPoint y: 389, distance: 137.3
click at [790, 444] on p "﻿" at bounding box center [792, 452] width 619 height 16
drag, startPoint x: 922, startPoint y: 395, endPoint x: 696, endPoint y: 387, distance: 226.3
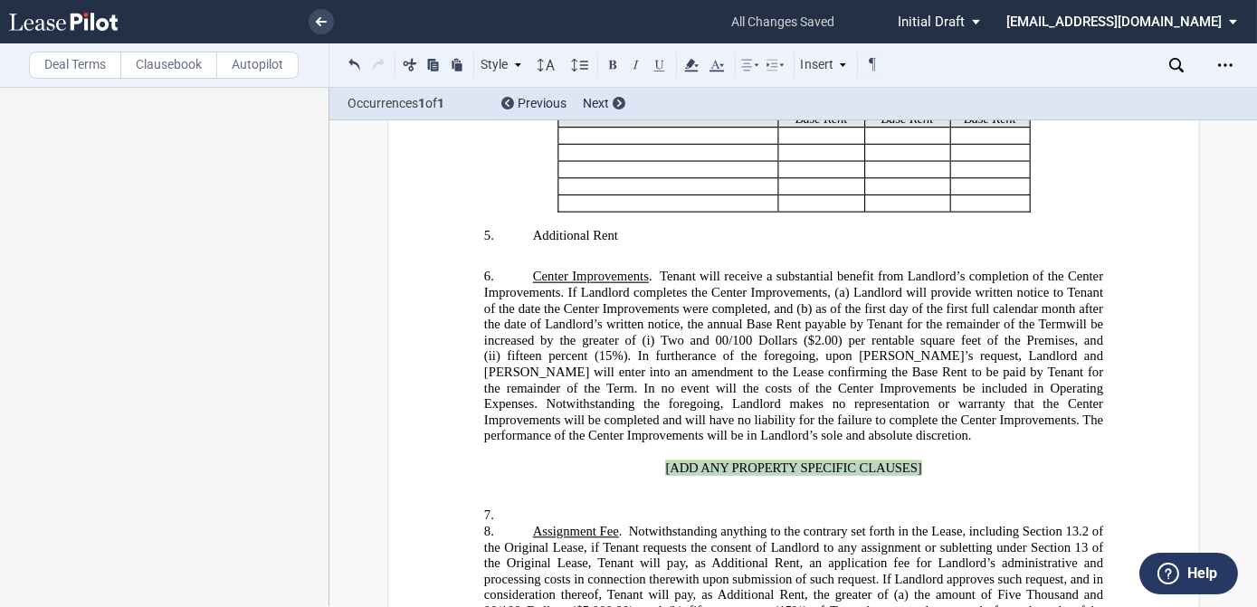
drag, startPoint x: 696, startPoint y: 387, endPoint x: 694, endPoint y: 400, distance: 12.8
click at [694, 461] on span "[ADD ANY PROPERTY SPECIFIC CLAUSES]" at bounding box center [793, 468] width 256 height 15
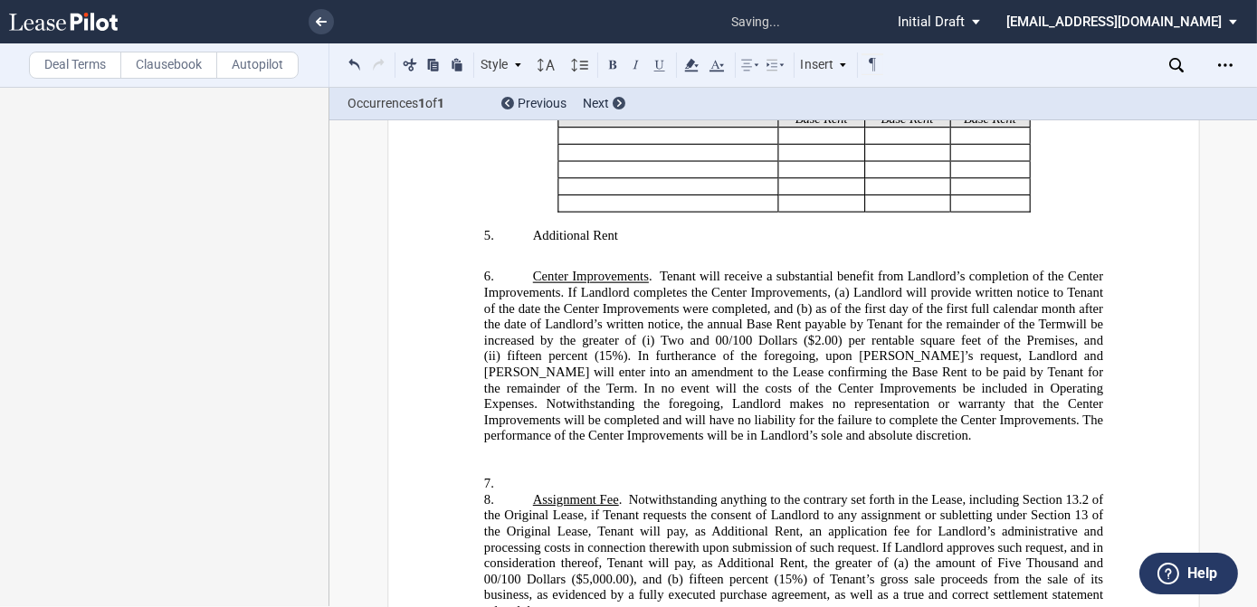
click at [750, 367] on p "6. Center Improvements . Tenant will receive a substantial benefit from Landlor…" at bounding box center [792, 358] width 619 height 176
click at [725, 370] on p "6. Center Improvements . Tenant will receive a substantial benefit from Landlor…" at bounding box center [792, 358] width 619 height 176
click at [709, 509] on span "f Tenant requests the consent of Landlord to any assignment or subletting under…" at bounding box center [794, 564] width 623 height 110
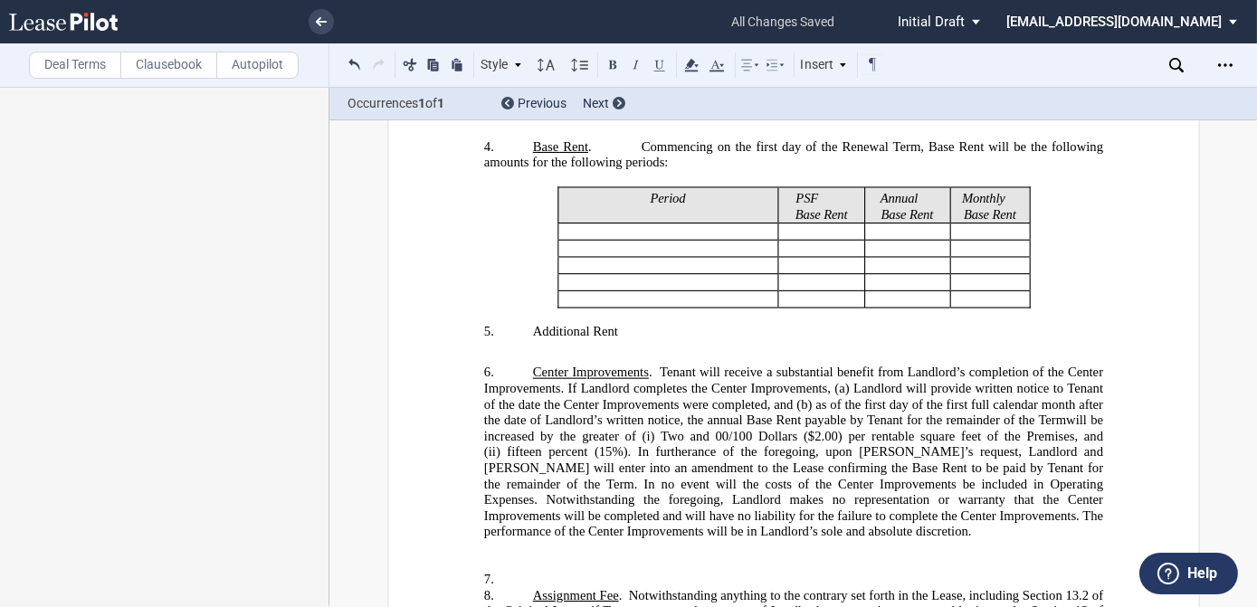
click at [987, 340] on p "﻿" at bounding box center [792, 347] width 619 height 14
click at [1218, 64] on icon "Open Lease options menu" at bounding box center [1225, 65] width 14 height 14
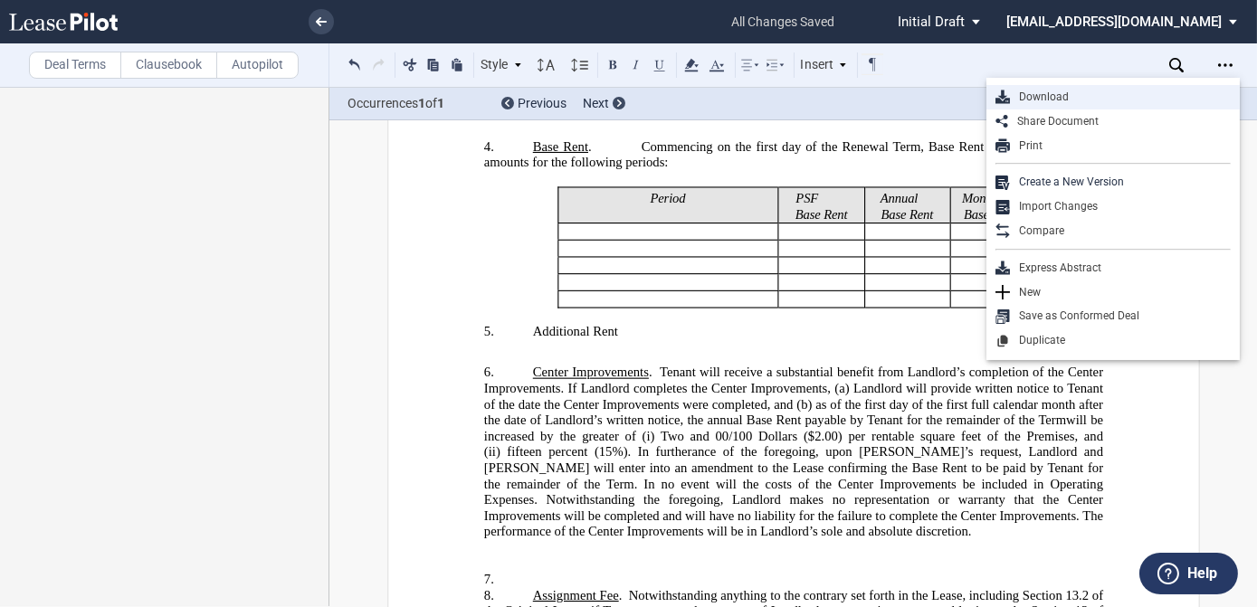
click at [1082, 93] on div "Download" at bounding box center [1120, 97] width 221 height 15
